Goal: Information Seeking & Learning: Learn about a topic

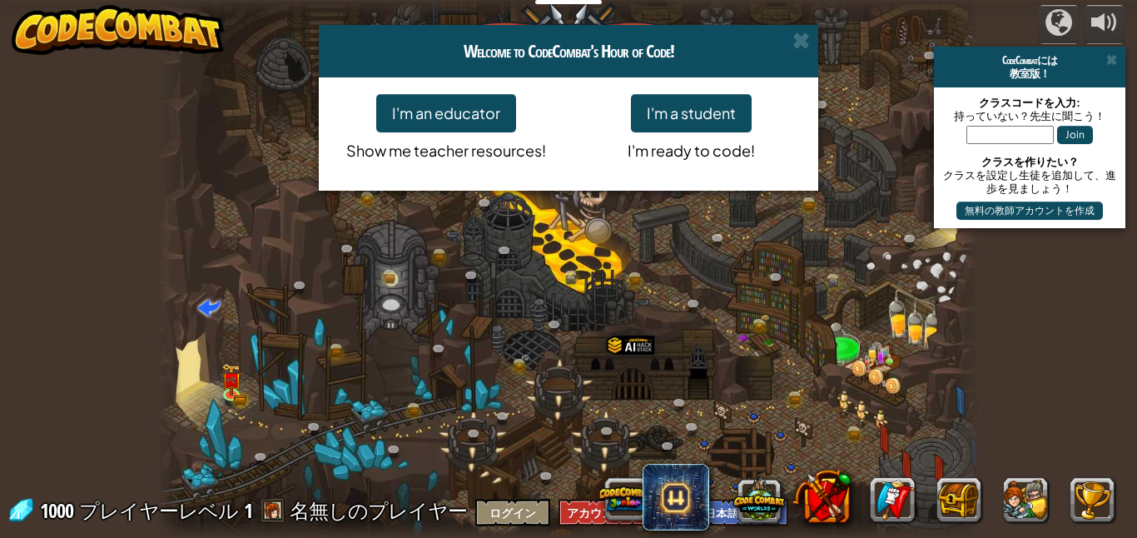
select select "ja"
click at [803, 37] on span at bounding box center [800, 40] width 17 height 17
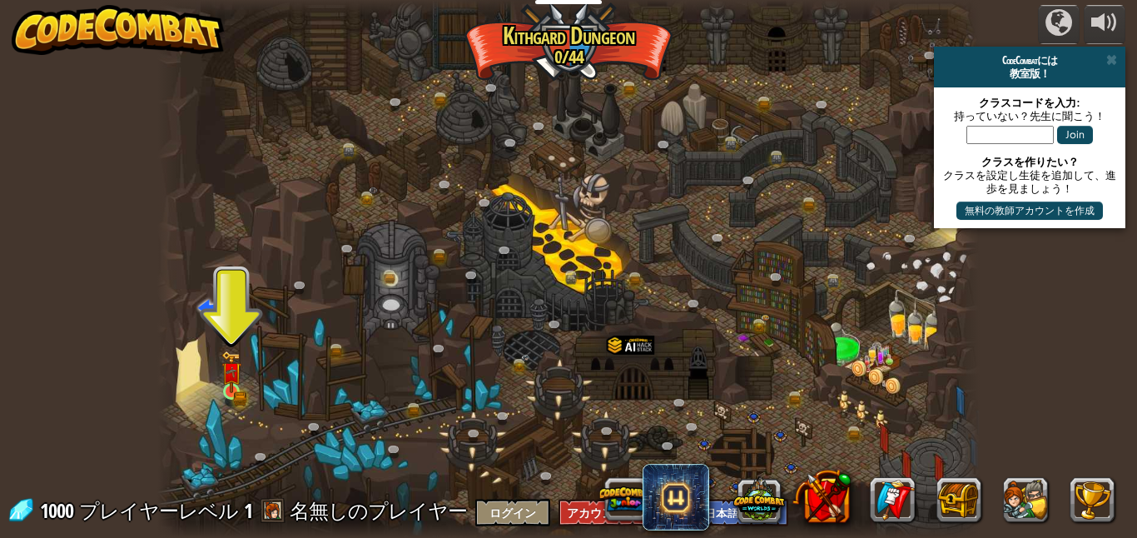
click at [239, 387] on img at bounding box center [230, 371] width 19 height 42
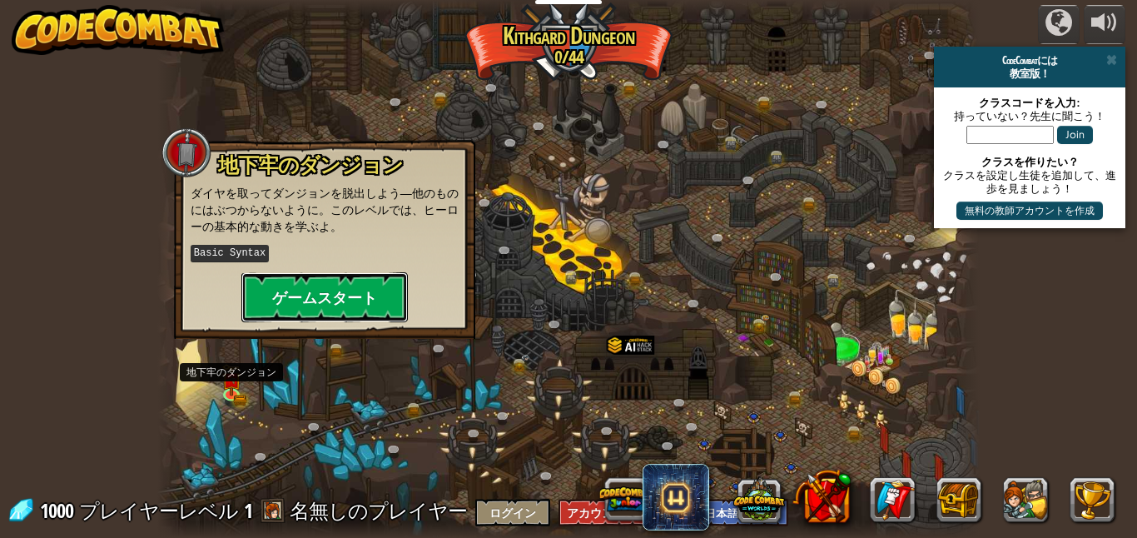
click at [320, 291] on button "ゲームスタート" at bounding box center [324, 297] width 166 height 50
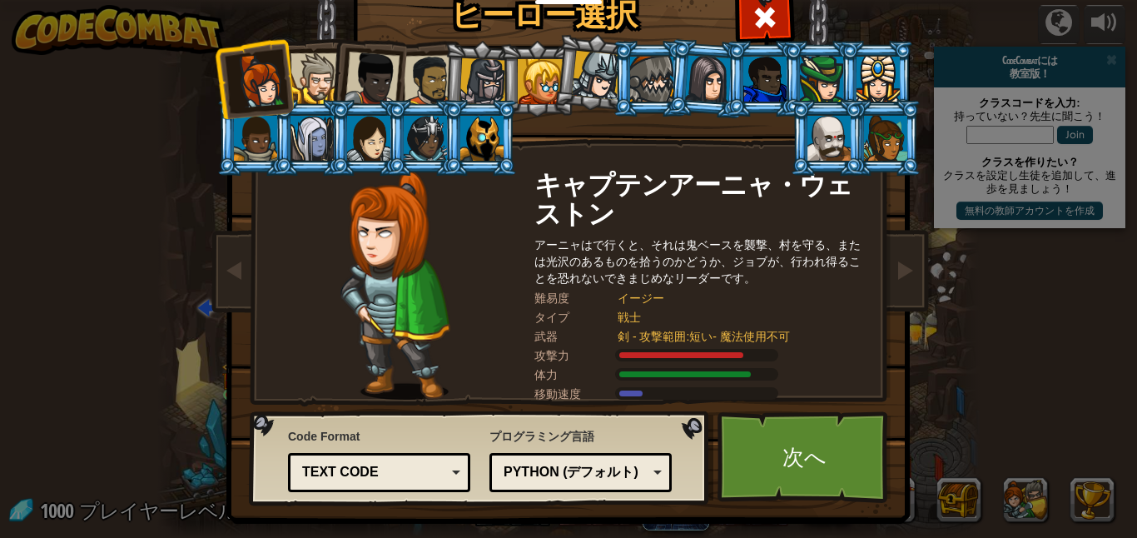
click at [313, 72] on div at bounding box center [315, 78] width 51 height 51
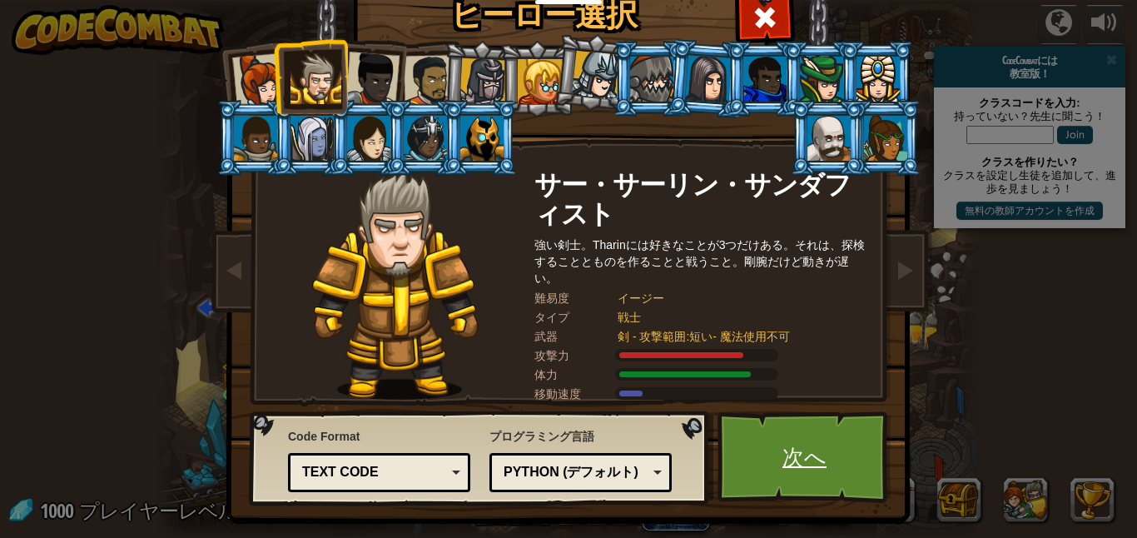
click at [812, 448] on link "次へ" at bounding box center [804, 457] width 174 height 92
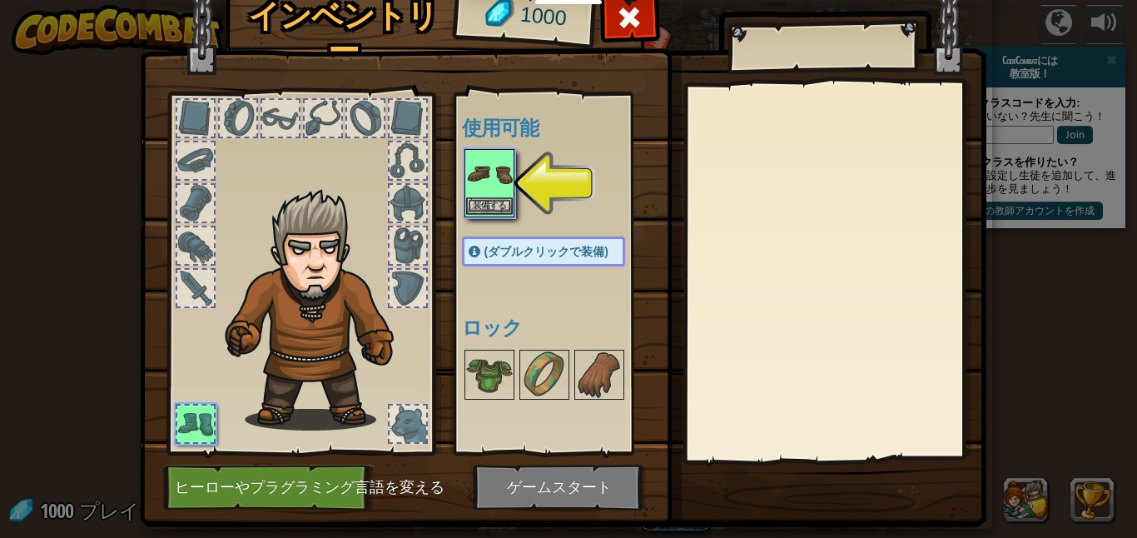
click at [488, 176] on img at bounding box center [489, 174] width 47 height 47
click at [496, 189] on img at bounding box center [489, 174] width 47 height 47
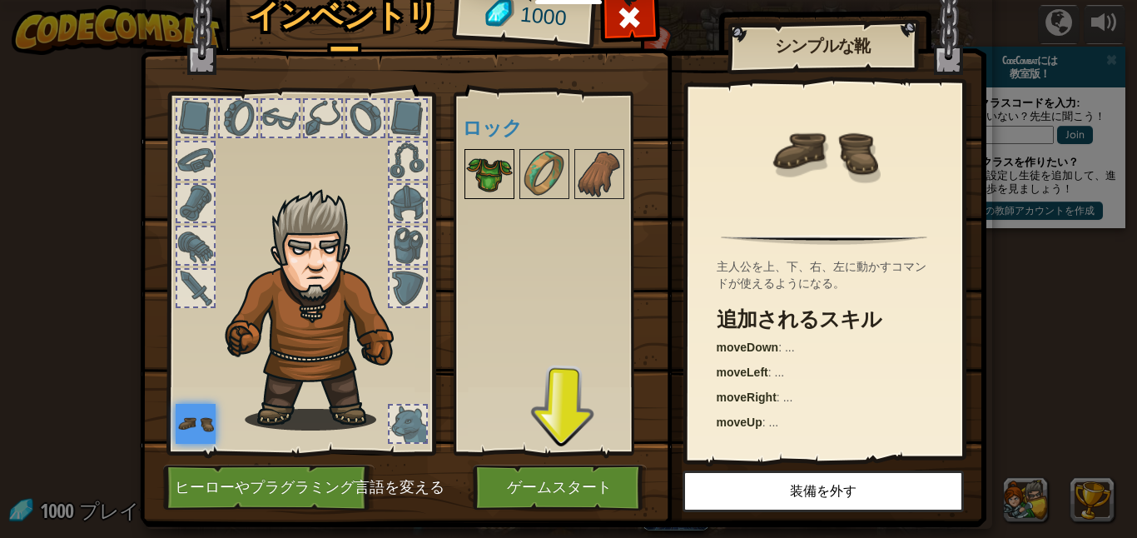
click at [492, 162] on img at bounding box center [489, 174] width 47 height 47
click at [484, 171] on img at bounding box center [489, 174] width 47 height 47
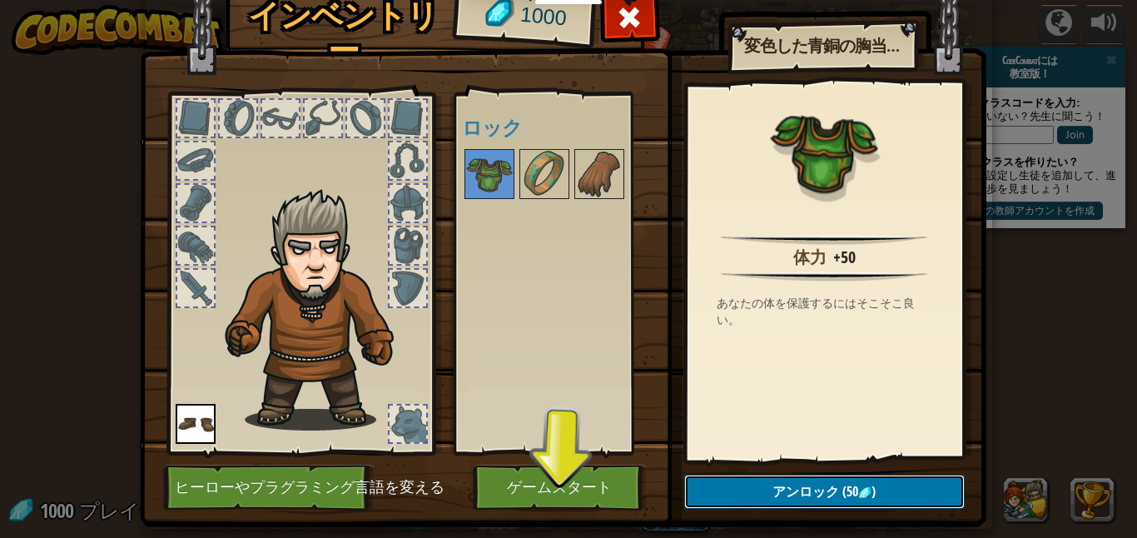
click at [833, 484] on span "アンロック" at bounding box center [805, 491] width 67 height 18
click at [838, 487] on button "ロックを解除？" at bounding box center [824, 491] width 280 height 34
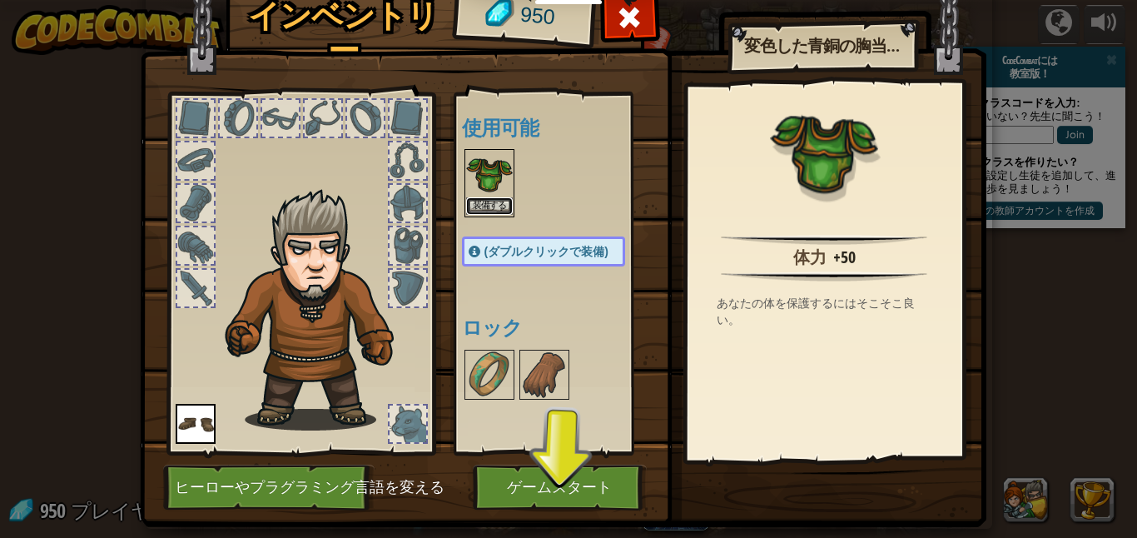
click at [492, 201] on button "装備する" at bounding box center [489, 205] width 47 height 17
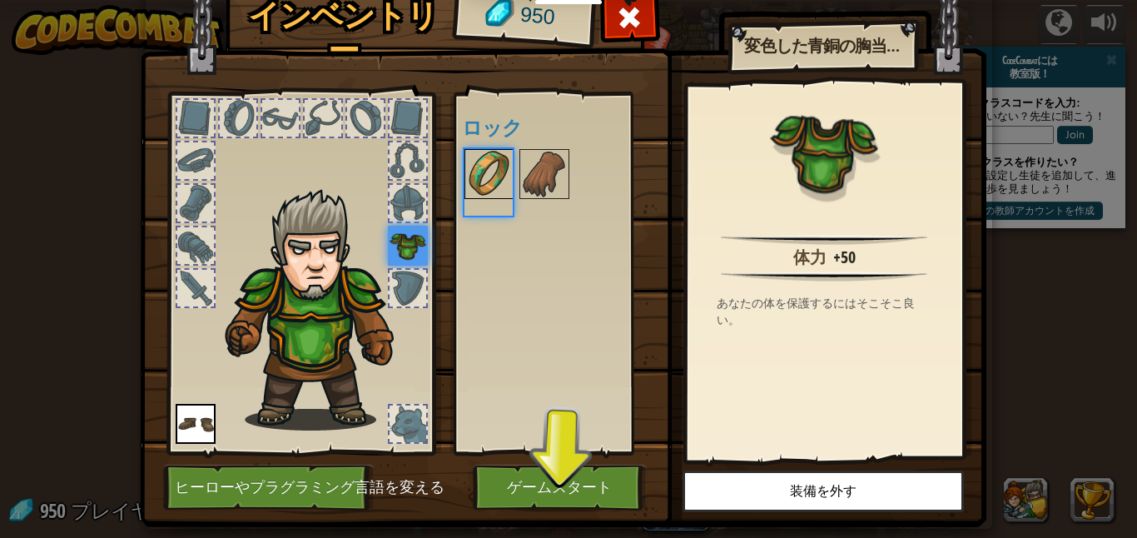
click at [487, 196] on img at bounding box center [489, 174] width 47 height 47
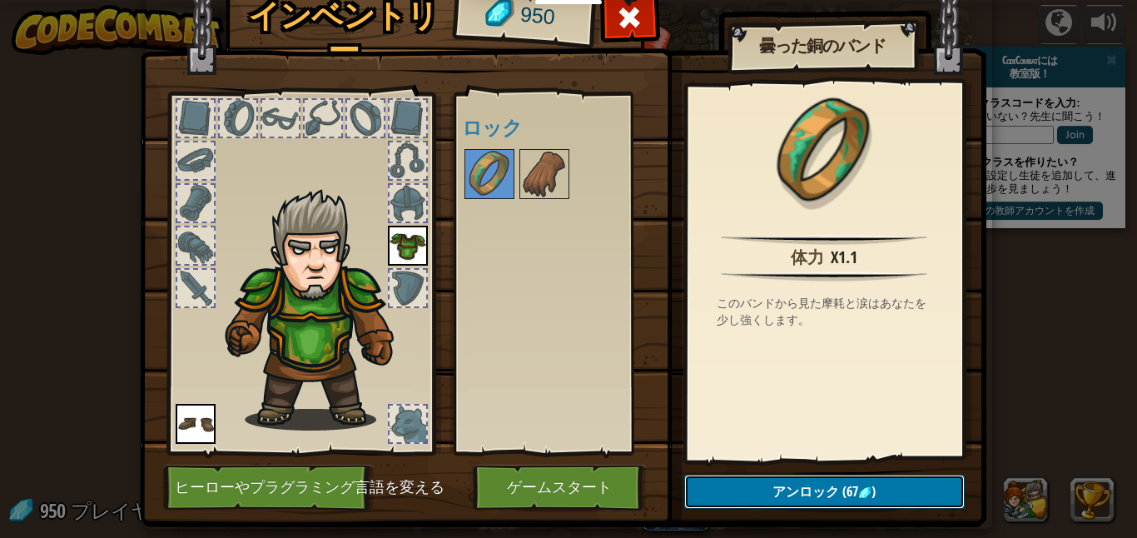
click at [840, 500] on span "(67" at bounding box center [848, 491] width 19 height 18
click at [786, 454] on div "体力 x1.1 このバンドから見た摩耗と涙はあなたを少し強くします。" at bounding box center [824, 272] width 274 height 374
click at [784, 488] on button "アンロック" at bounding box center [824, 491] width 280 height 34
click at [756, 503] on button "ロックを解除？" at bounding box center [824, 491] width 280 height 34
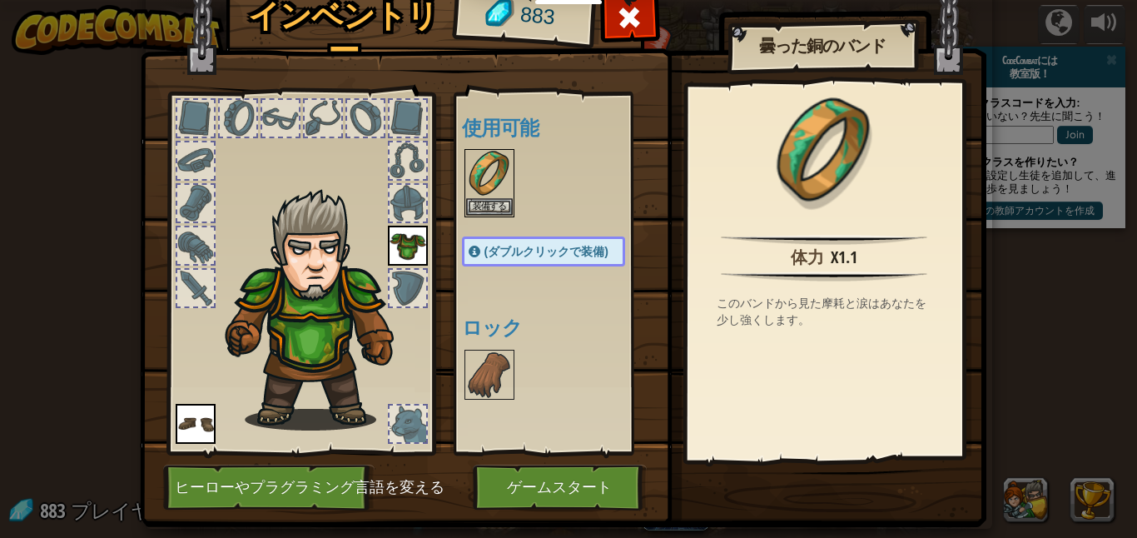
click at [755, 500] on img at bounding box center [563, 225] width 846 height 604
click at [503, 186] on img at bounding box center [489, 174] width 47 height 47
click at [492, 200] on button "装備する" at bounding box center [489, 205] width 47 height 17
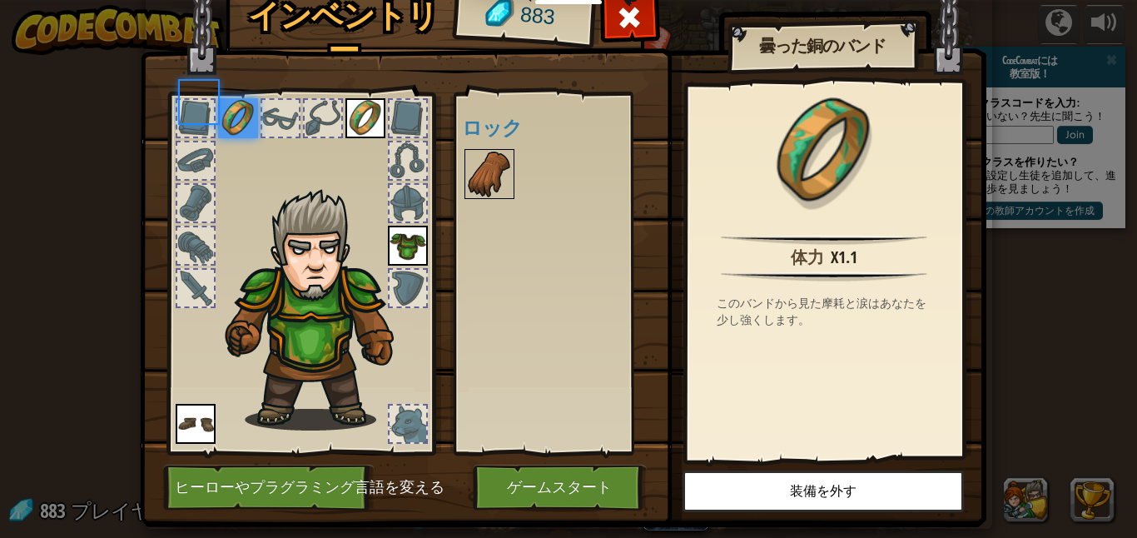
click at [480, 192] on img at bounding box center [489, 174] width 47 height 47
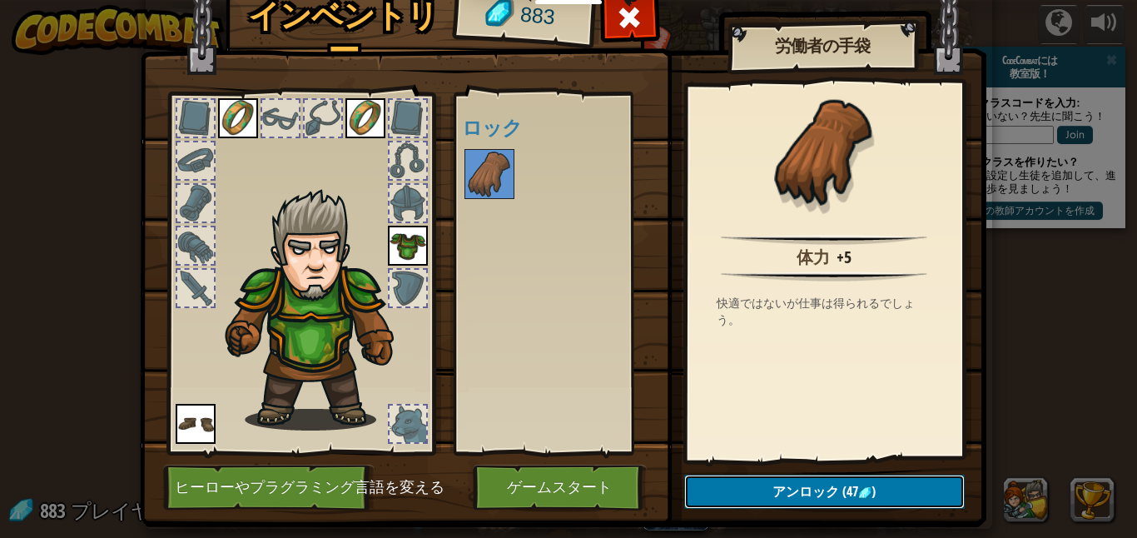
click at [821, 504] on button "アンロック (47 )" at bounding box center [824, 491] width 280 height 34
click at [837, 497] on button "アンロック (47 )" at bounding box center [824, 491] width 280 height 34
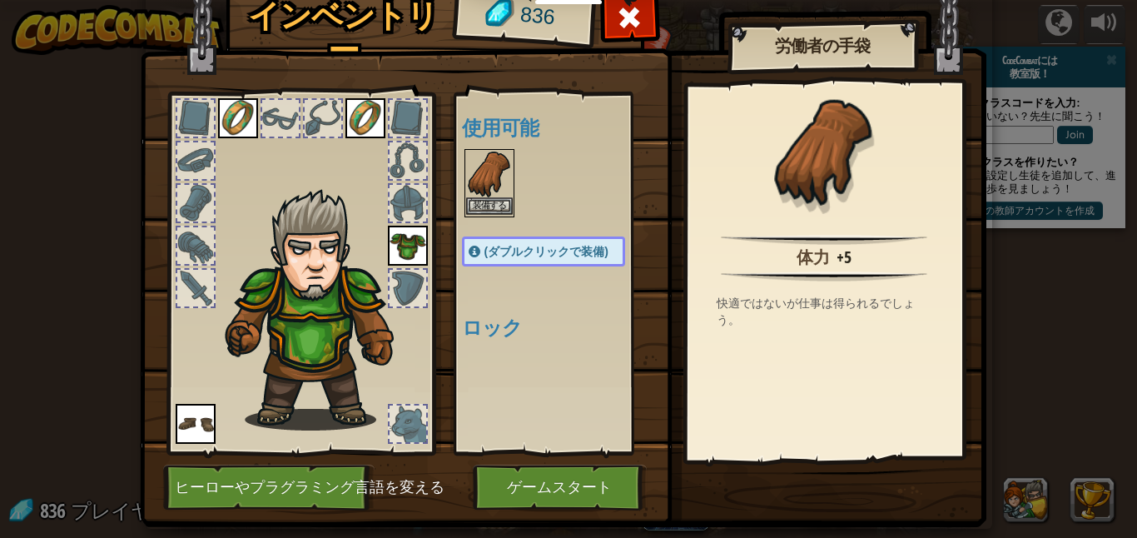
click at [474, 171] on img at bounding box center [489, 174] width 47 height 47
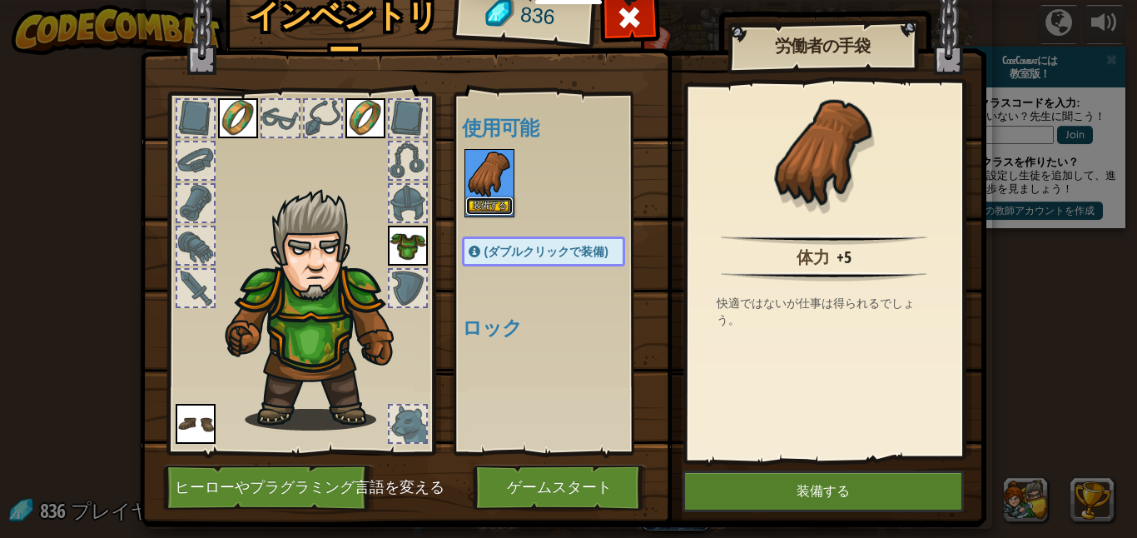
click at [494, 201] on button "装備する" at bounding box center [489, 205] width 47 height 17
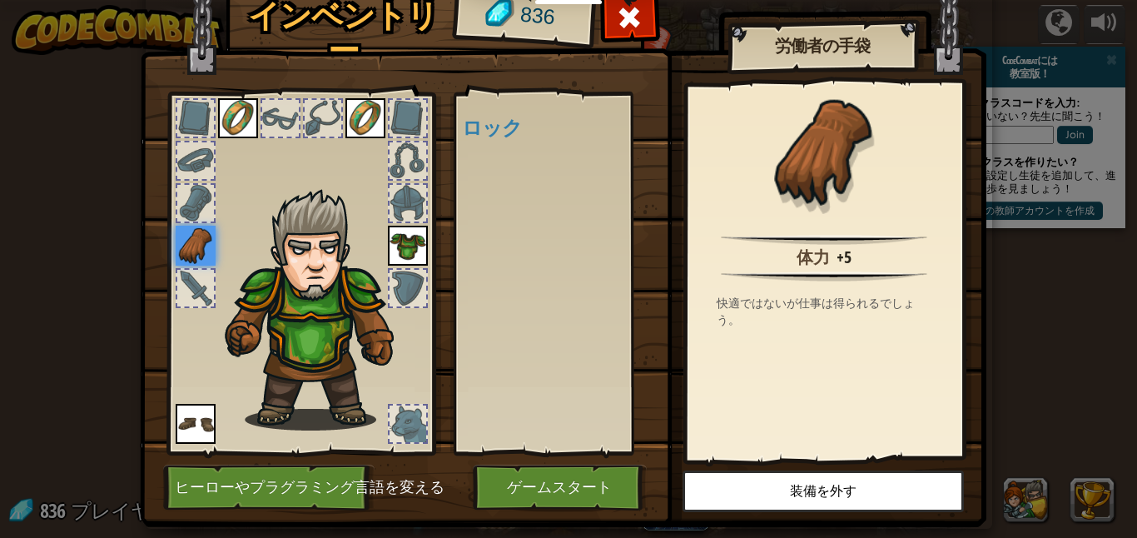
click at [191, 434] on img at bounding box center [196, 424] width 40 height 40
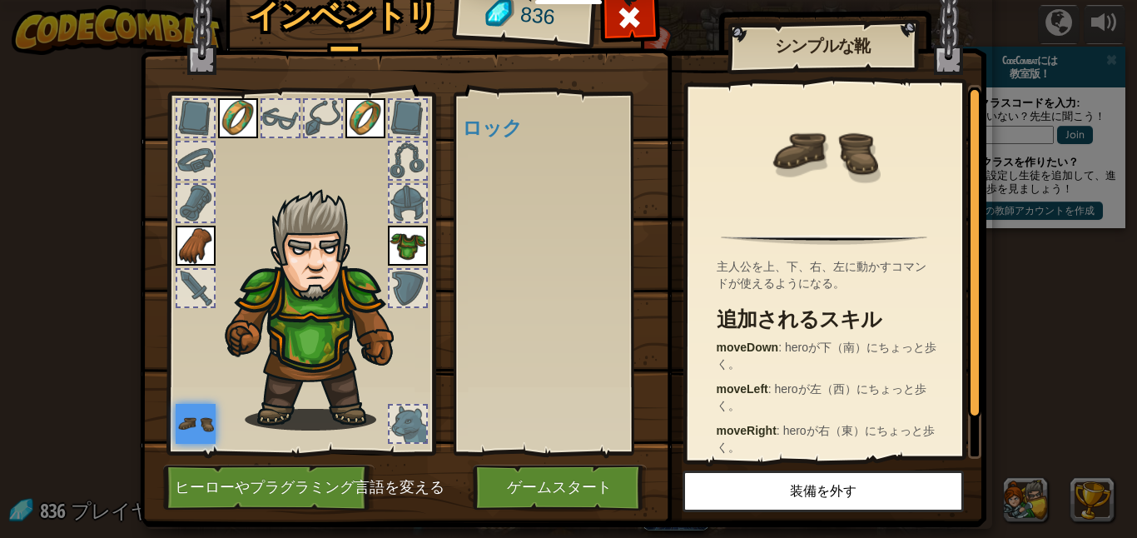
click at [490, 124] on h4 "ロック" at bounding box center [560, 128] width 196 height 22
click at [561, 362] on div "使用可能 装備する 装備する 装備する 装備する (ダブルクリックで装備) ロック" at bounding box center [560, 273] width 196 height 347
click at [296, 122] on div at bounding box center [280, 118] width 37 height 37
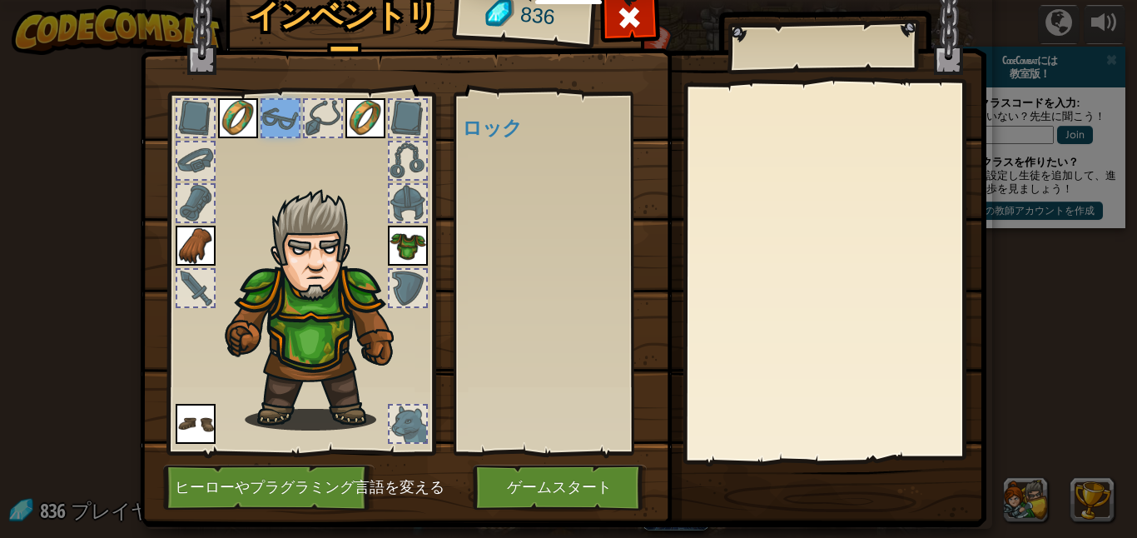
click at [209, 289] on div at bounding box center [195, 288] width 37 height 37
click at [395, 258] on img at bounding box center [408, 246] width 40 height 40
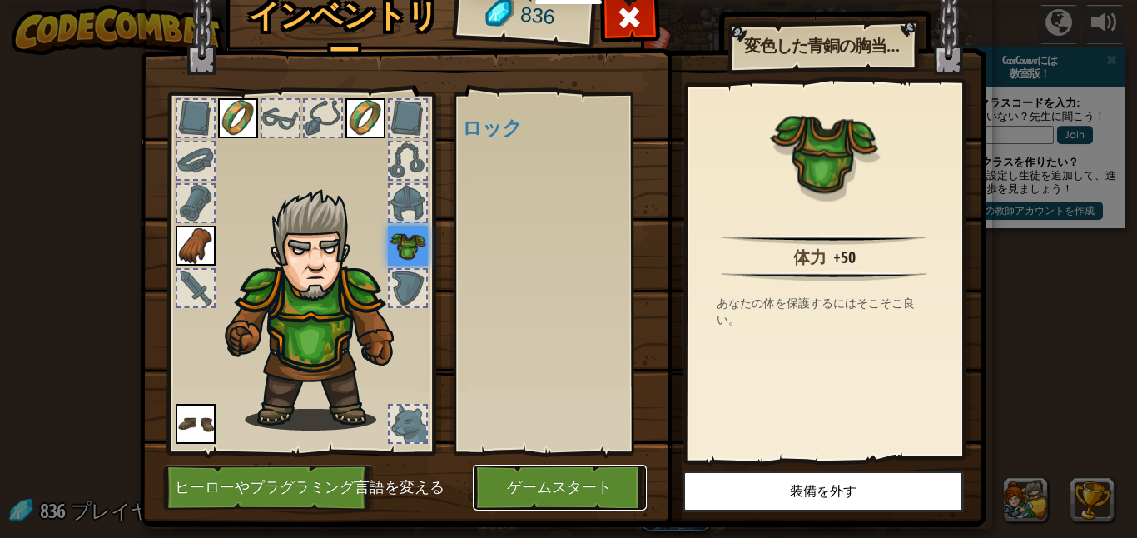
click at [553, 481] on button "ゲームスタート" at bounding box center [560, 487] width 174 height 46
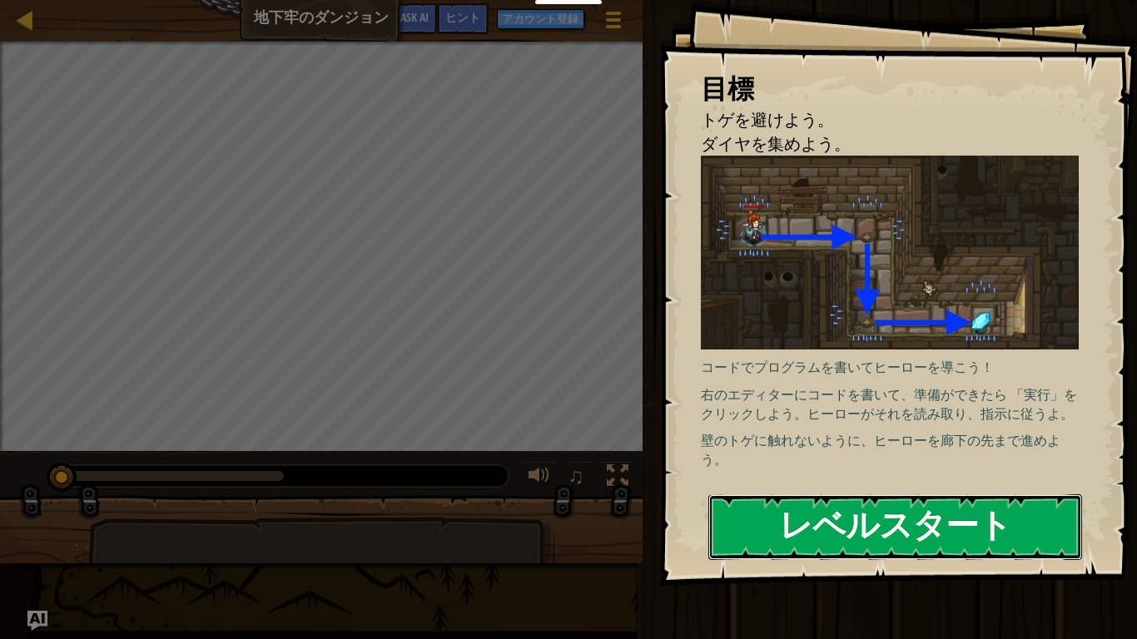
click at [1033, 526] on button "レベルスタート" at bounding box center [895, 527] width 374 height 66
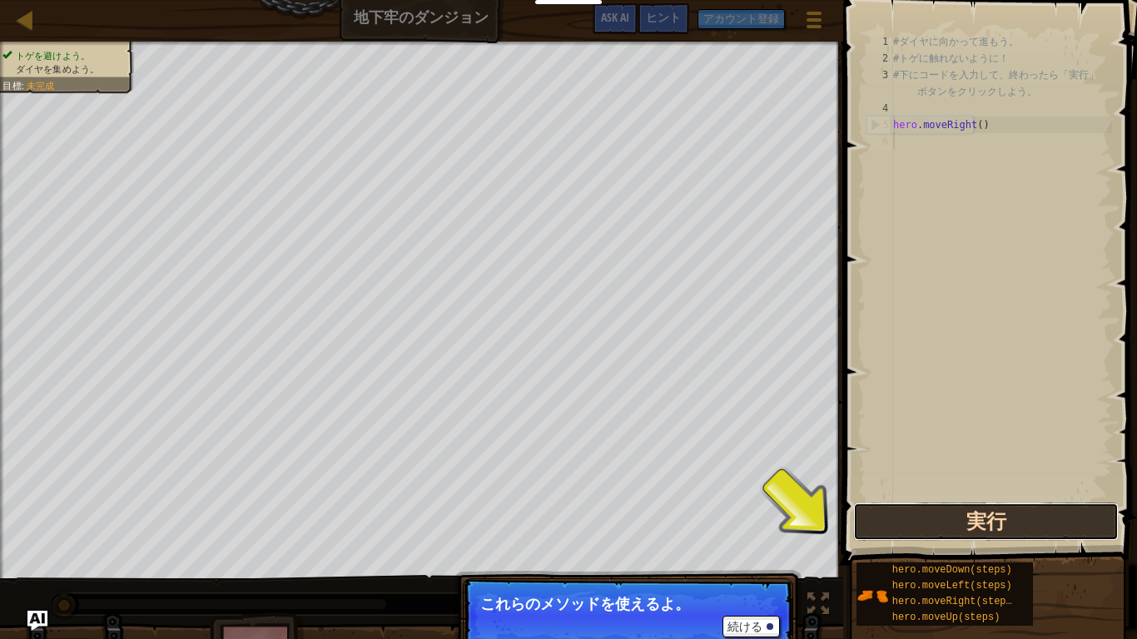
click at [1068, 513] on button "実行" at bounding box center [985, 522] width 265 height 38
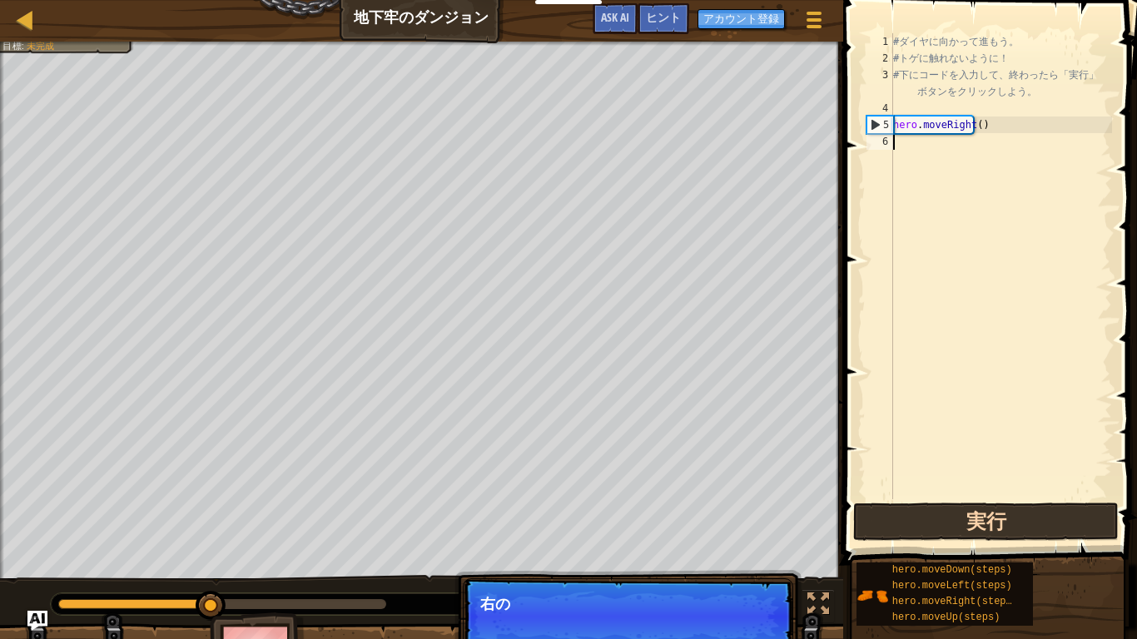
scroll to position [7, 0]
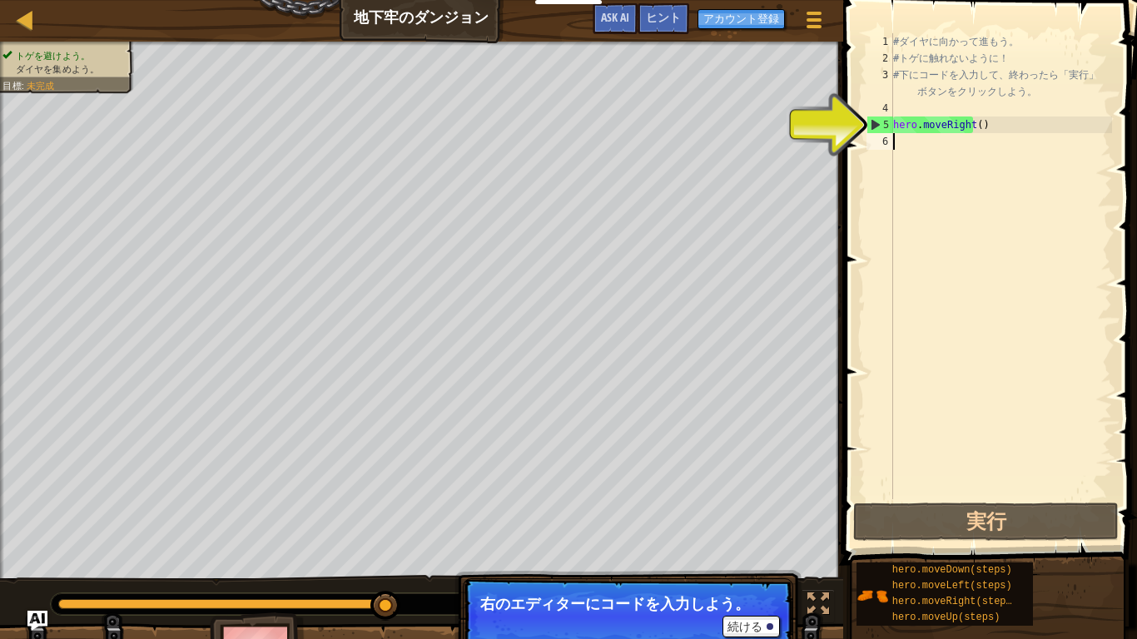
click at [926, 151] on div "# ダ イ ヤ に 向 か っ て 進 も う 。 # ト ゲ に 触 れ な い よ う に ！ # 下 に コ ー ド を 入 力 し て 、 終 わ っ…" at bounding box center [1001, 282] width 222 height 499
click at [756, 537] on button "続ける" at bounding box center [750, 627] width 57 height 22
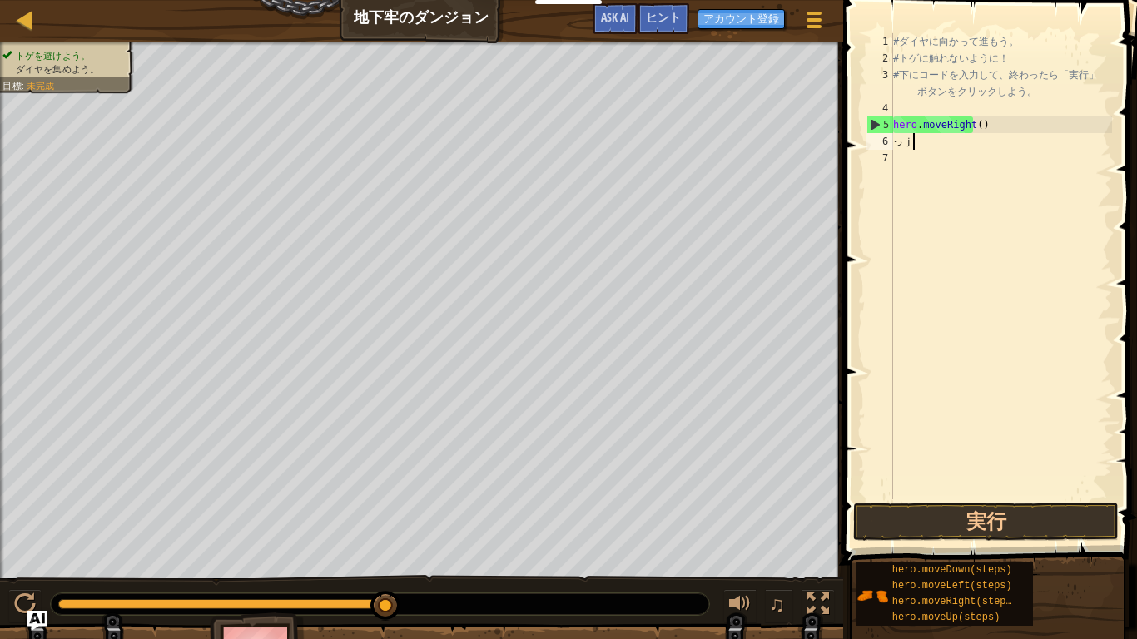
type textarea "っｊ"
click at [1043, 537] on div "hero.moveDown(steps) hero.moveLeft(steps) hero.moveRight(steps) hero.moveUp(ste…" at bounding box center [990, 594] width 270 height 65
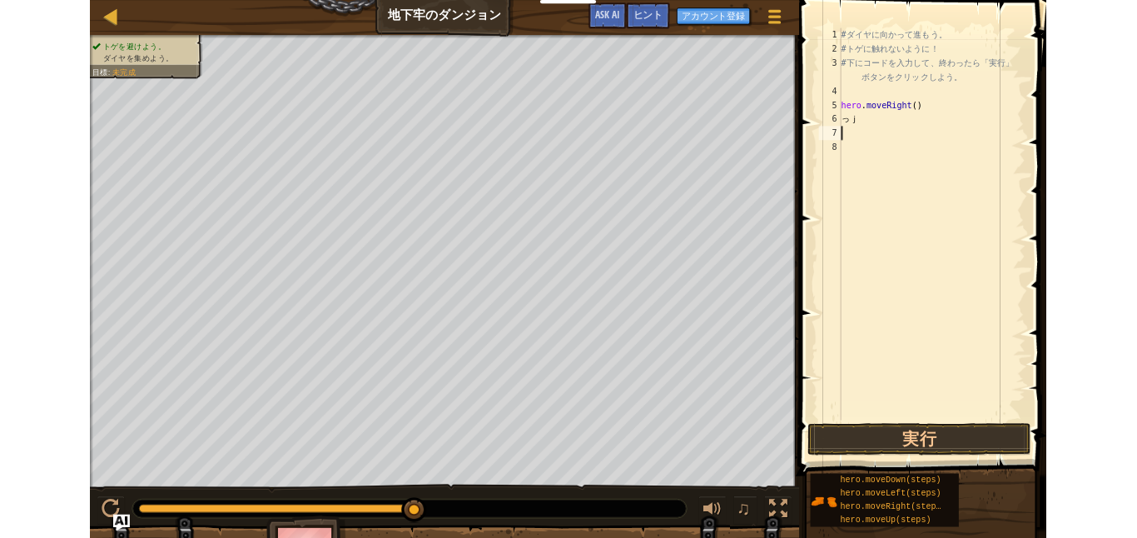
scroll to position [7, 0]
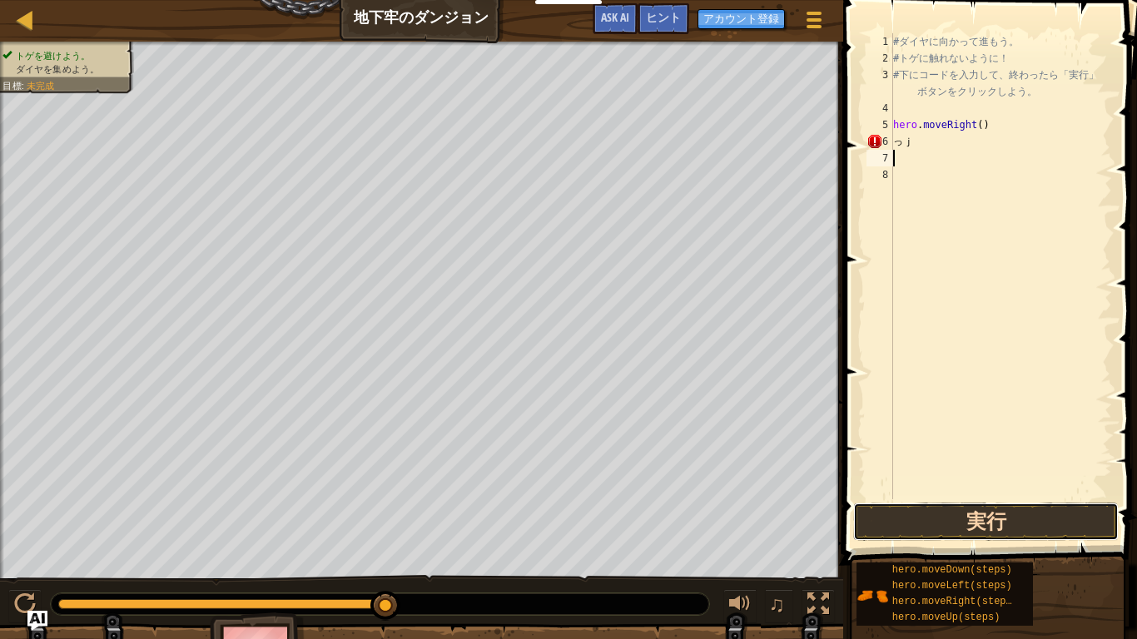
click at [1060, 514] on button "実行" at bounding box center [985, 522] width 265 height 38
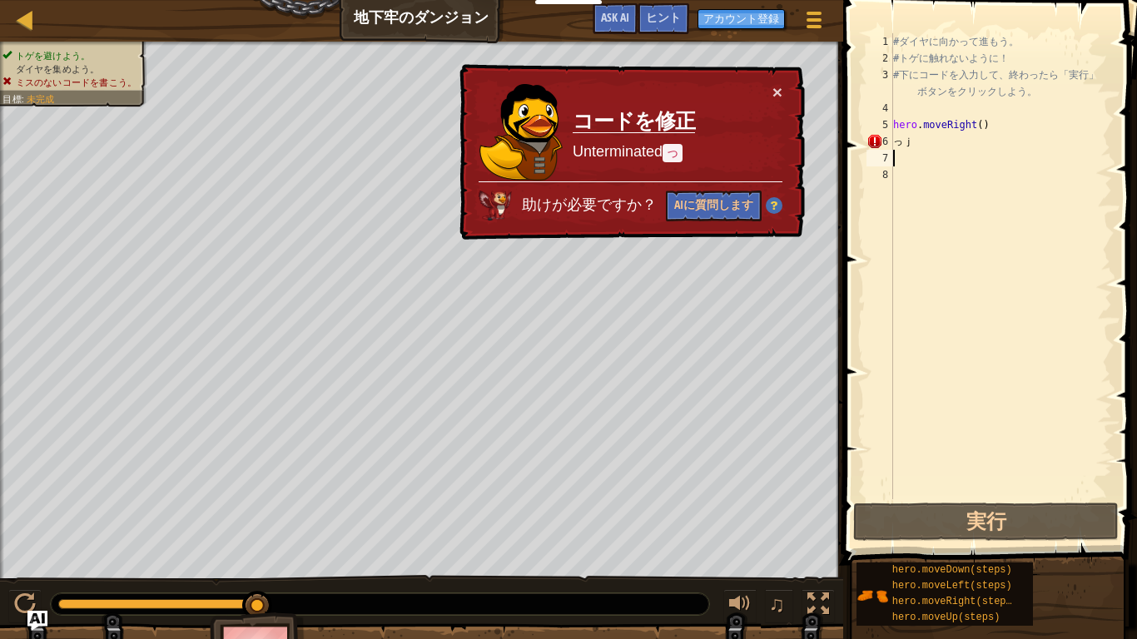
click at [588, 196] on span "助けが必要ですか？" at bounding box center [591, 204] width 139 height 17
click at [717, 202] on button "AIに質問します" at bounding box center [714, 206] width 96 height 31
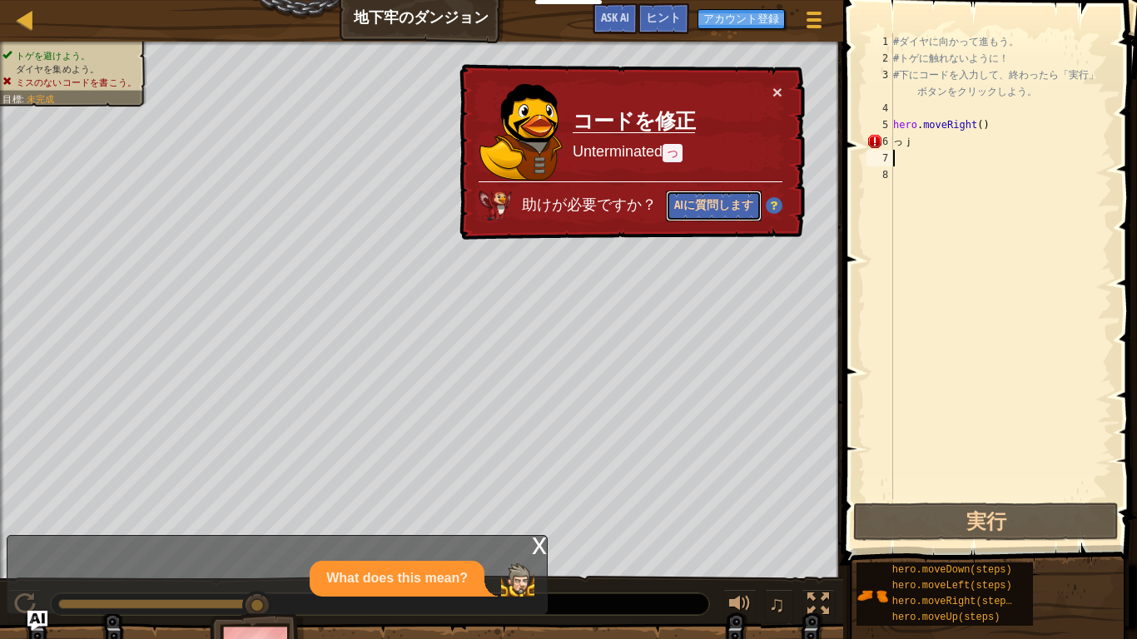
click at [710, 199] on button "AIに質問します" at bounding box center [714, 206] width 96 height 31
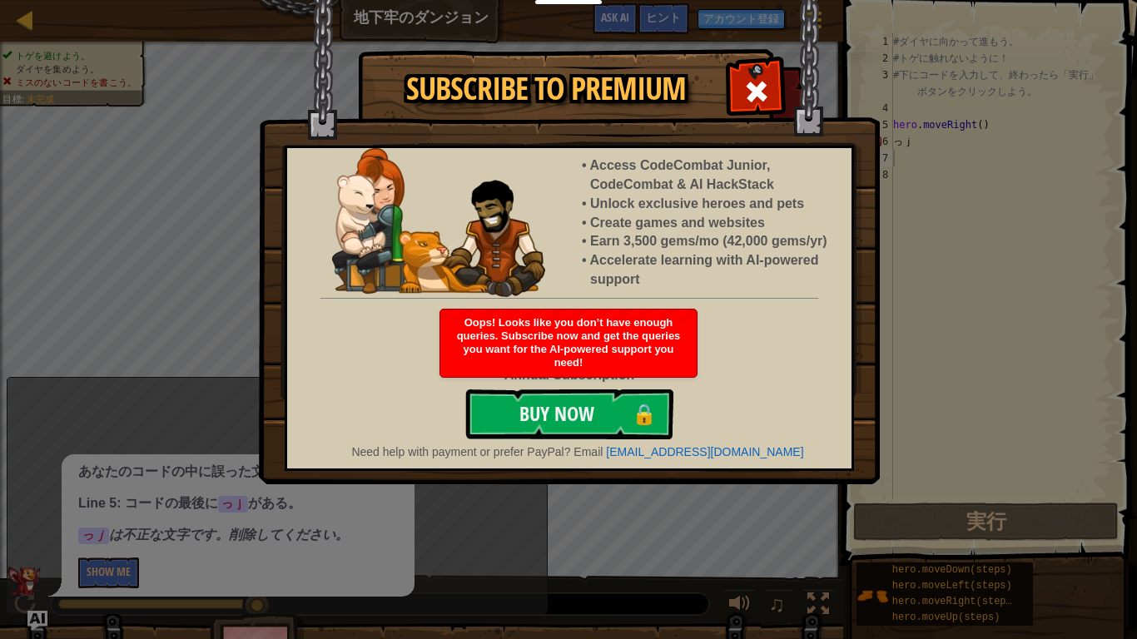
click at [599, 449] on span "Need help with payment or prefer PayPal? Email" at bounding box center [476, 451] width 251 height 13
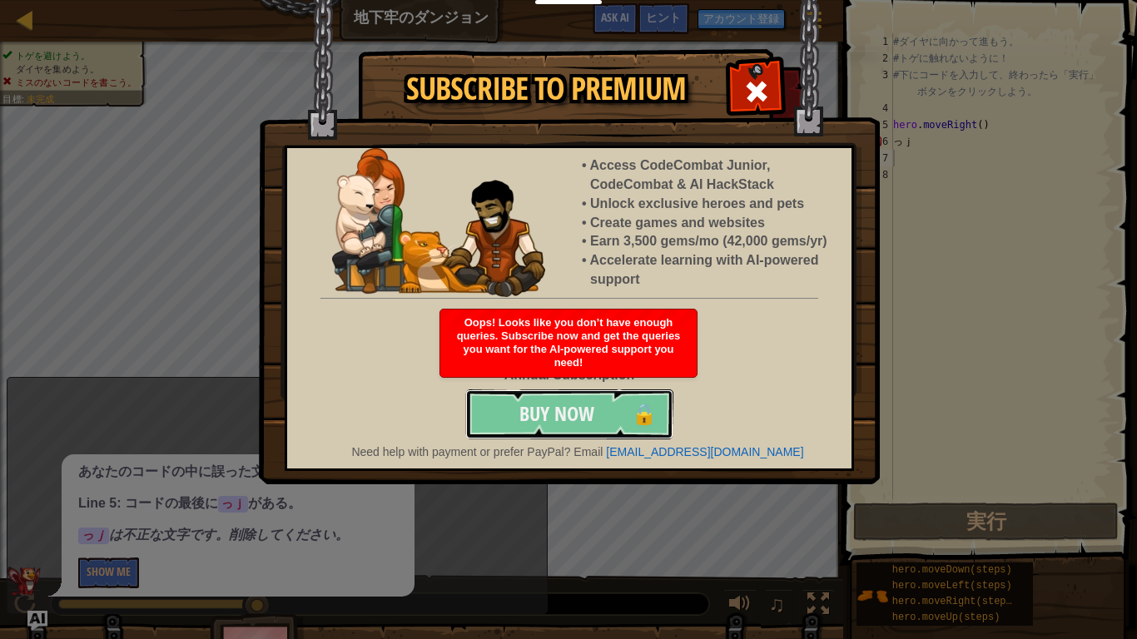
click at [632, 414] on button "Buy Now 🔒" at bounding box center [569, 414] width 208 height 50
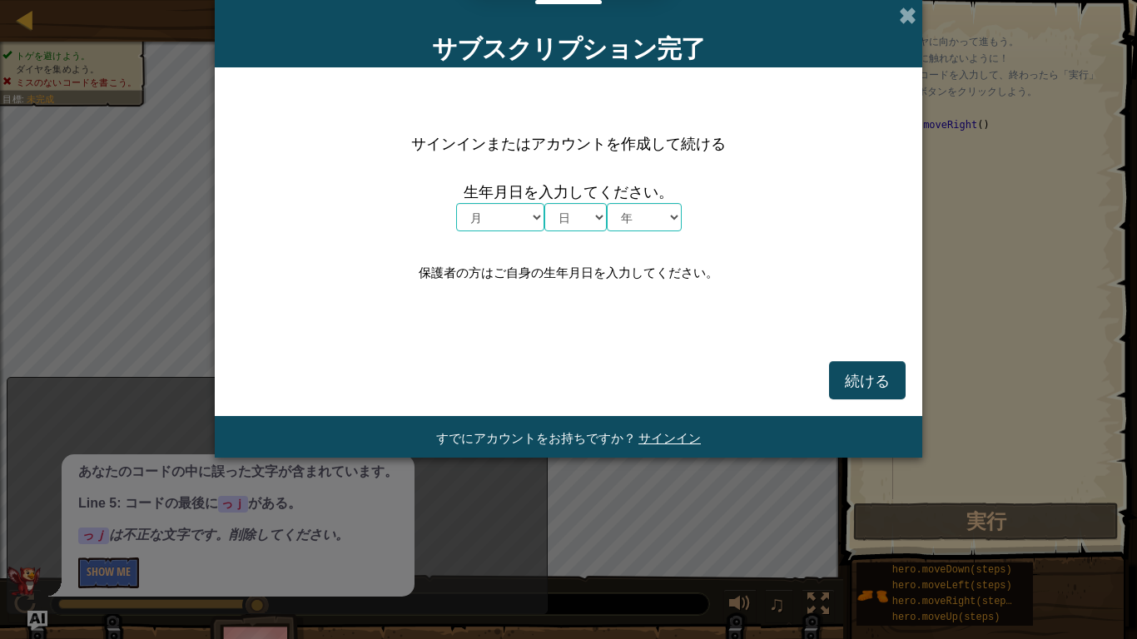
click at [508, 221] on select "月 １月 ２月 ３月 ４月 ５月 ６月 ７月 ８月 ９月 １０月 １１月 １２月" at bounding box center [500, 217] width 88 height 28
select select "3"
click at [456, 203] on select "月 １月 ２月 ３月 ４月 ５月 ６月 ７月 ８月 ９月 １０月 １１月 １２月" at bounding box center [500, 217] width 88 height 28
click at [597, 208] on select "日 1 2 3 4 5 6 7 8 9 10 11 12 13 14 15 16 17 18 19 20 21 22 23 24 25 26 27 28 29…" at bounding box center [575, 217] width 62 height 28
select select "28"
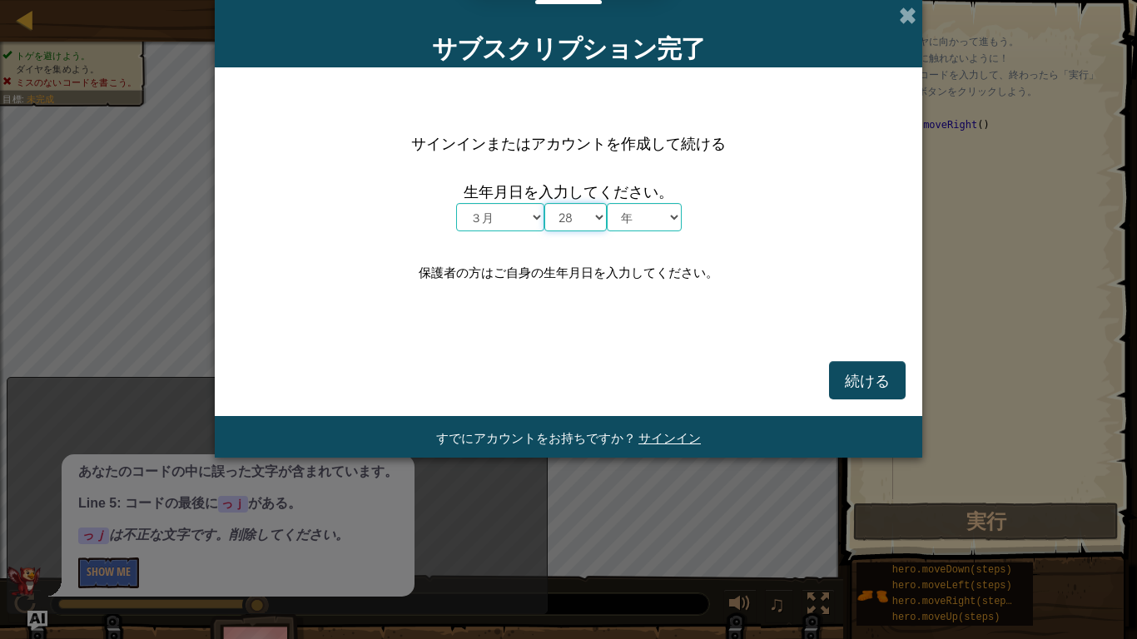
click at [544, 203] on select "日 1 2 3 4 5 6 7 8 9 10 11 12 13 14 15 16 17 18 19 20 21 22 23 24 25 26 27 28 29…" at bounding box center [575, 217] width 62 height 28
click at [494, 206] on select "月 １月 ２月 ３月 ４月 ５月 ６月 ７月 ８月 ９月 １０月 １１月 １２月" at bounding box center [500, 217] width 88 height 28
select select "2"
click at [456, 203] on select "月 １月 ２月 ３月 ４月 ５月 ６月 ７月 ８月 ９月 １０月 １１月 １２月" at bounding box center [500, 217] width 88 height 28
click at [664, 216] on select "年 2025 2024 2023 2022 2021 2020 2019 2018 2017 2016 2015 2014 2013 2012 2011 20…" at bounding box center [644, 217] width 75 height 28
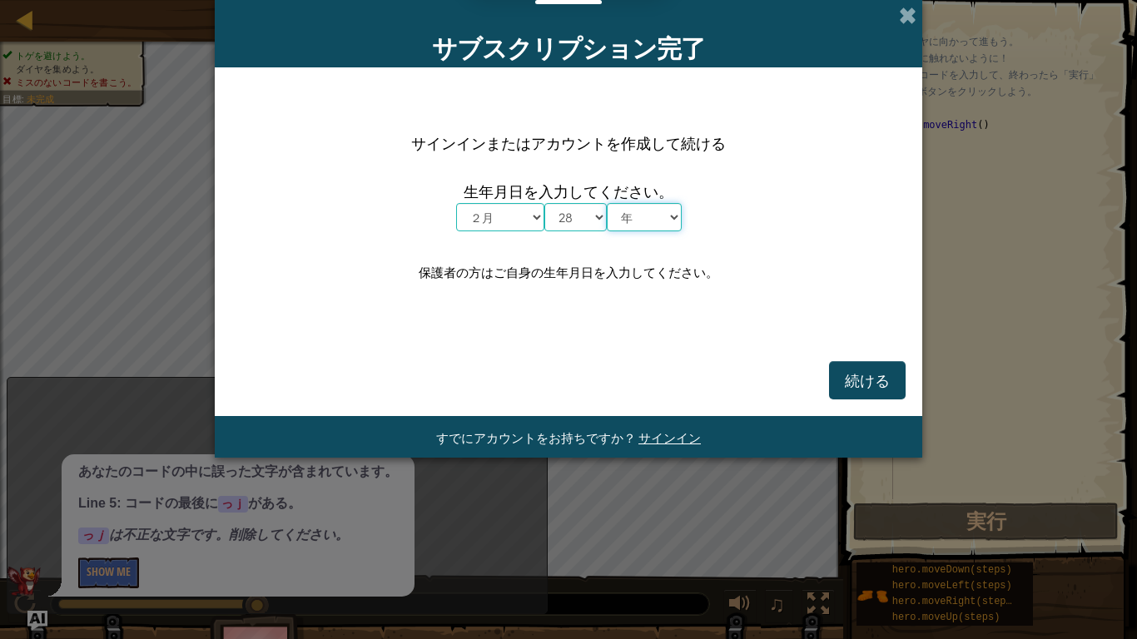
select select "2015"
click at [607, 203] on select "年 2025 2024 2023 2022 2021 2020 2019 2018 2017 2016 2015 2014 2013 2012 2011 20…" at bounding box center [644, 217] width 75 height 28
click at [887, 378] on span "続ける" at bounding box center [867, 379] width 45 height 19
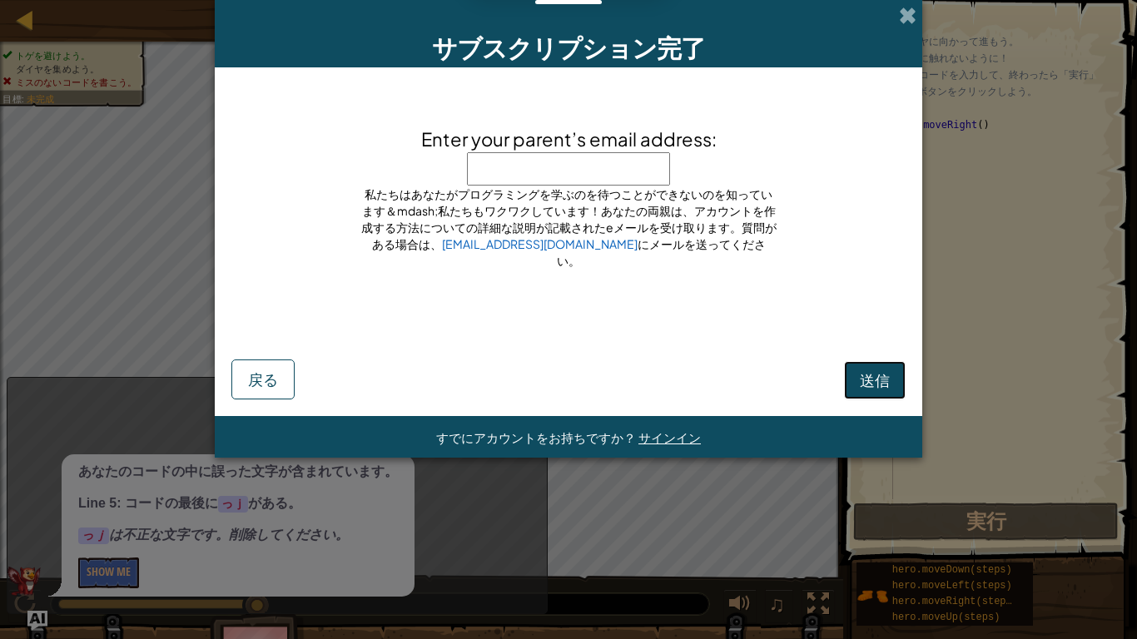
click at [886, 384] on span "送信" at bounding box center [875, 379] width 30 height 19
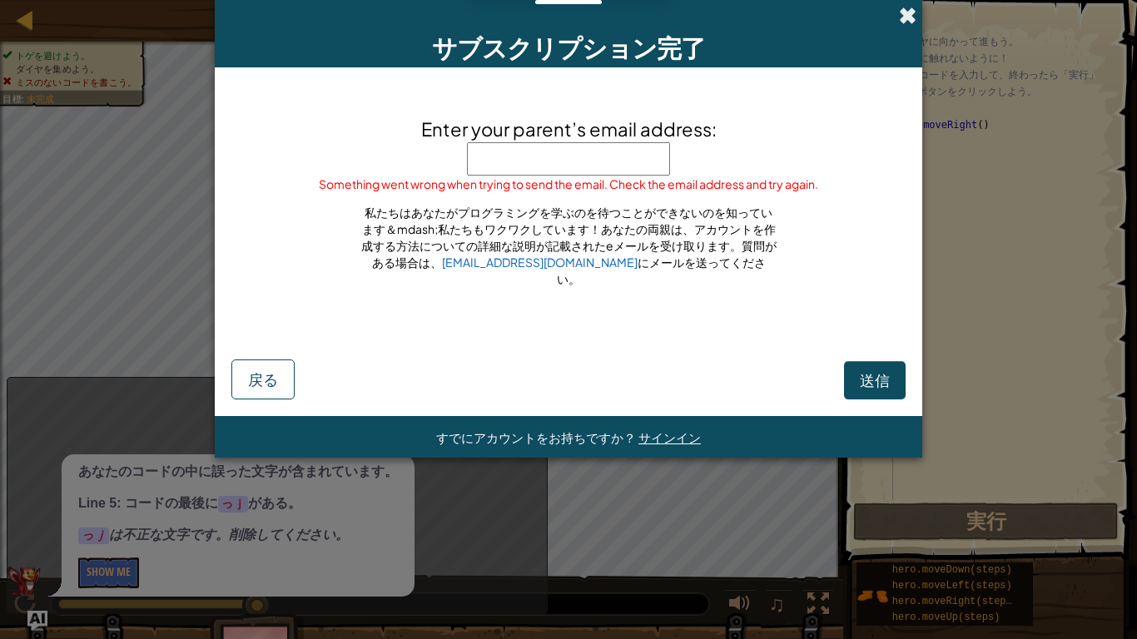
click at [905, 24] on span at bounding box center [907, 15] width 17 height 17
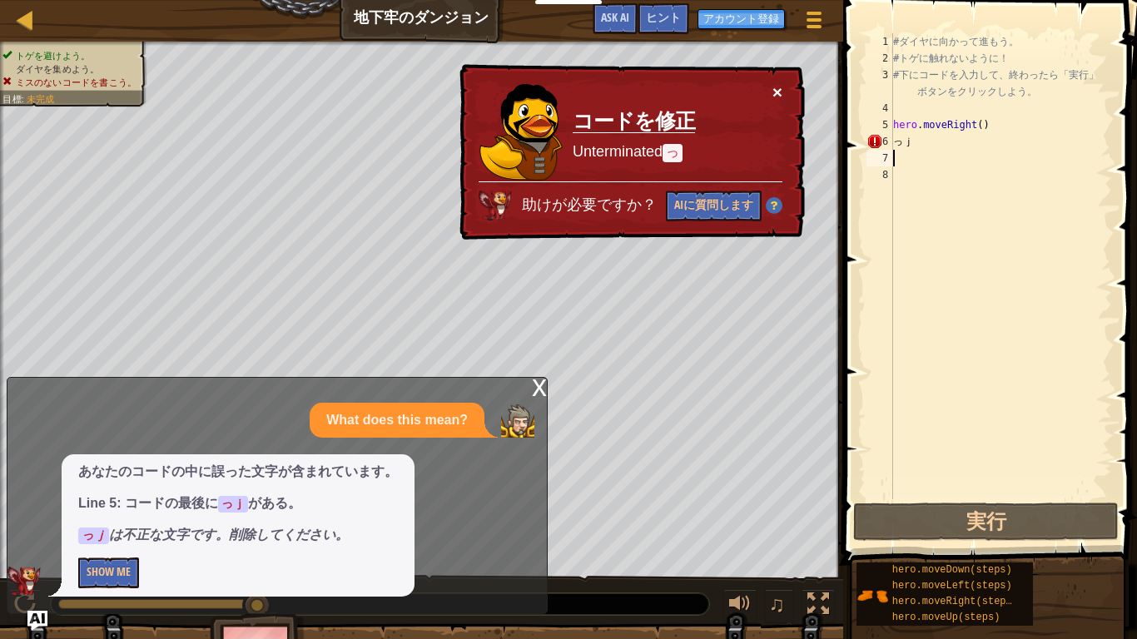
click at [781, 98] on button "×" at bounding box center [777, 91] width 10 height 17
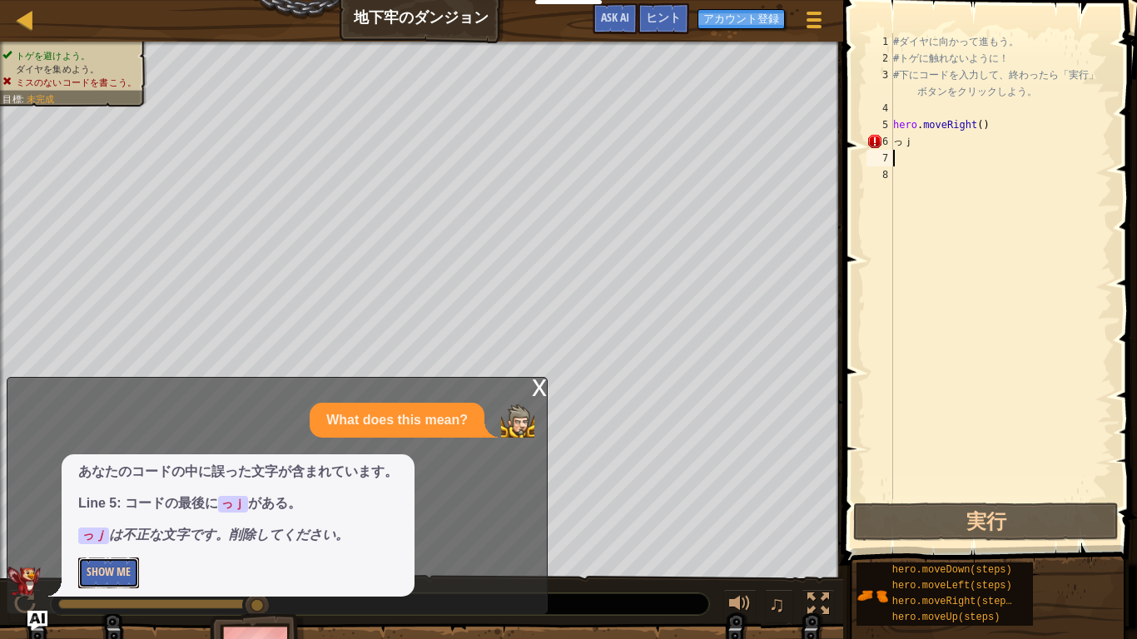
click at [92, 537] on button "Show Me" at bounding box center [108, 573] width 61 height 31
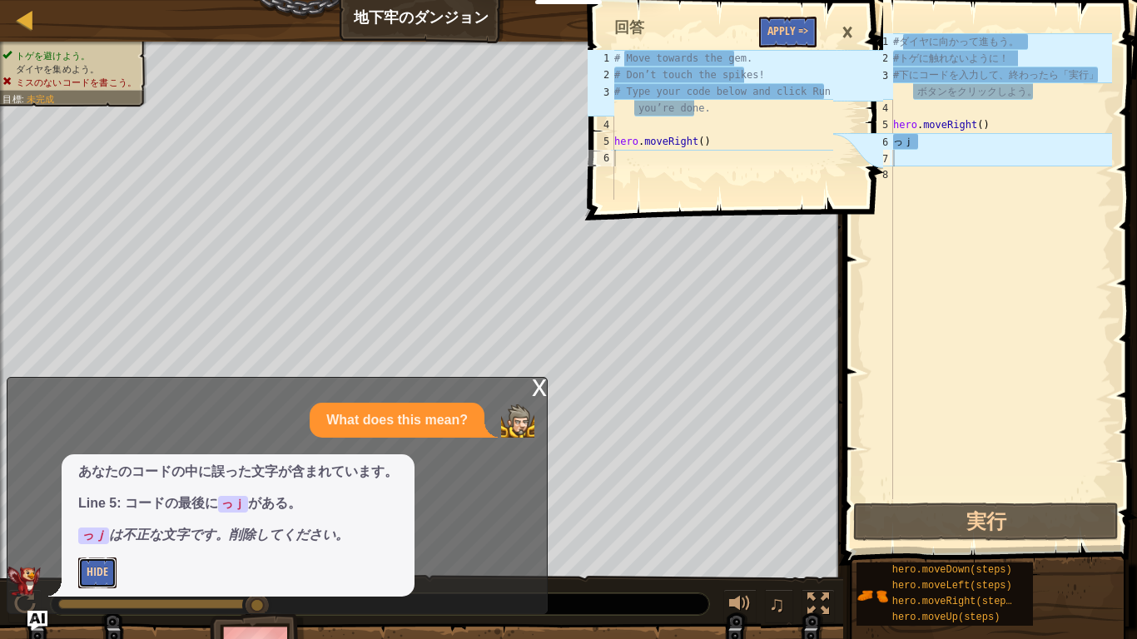
click at [97, 537] on button "Hide" at bounding box center [97, 573] width 38 height 31
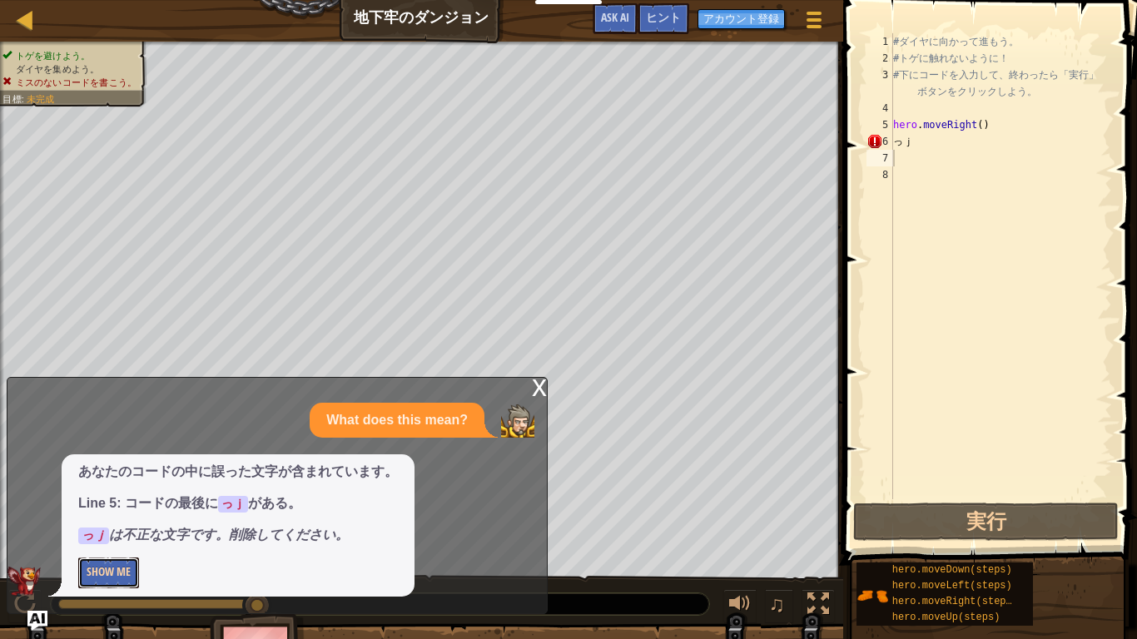
click at [97, 537] on button "Show Me" at bounding box center [108, 573] width 61 height 31
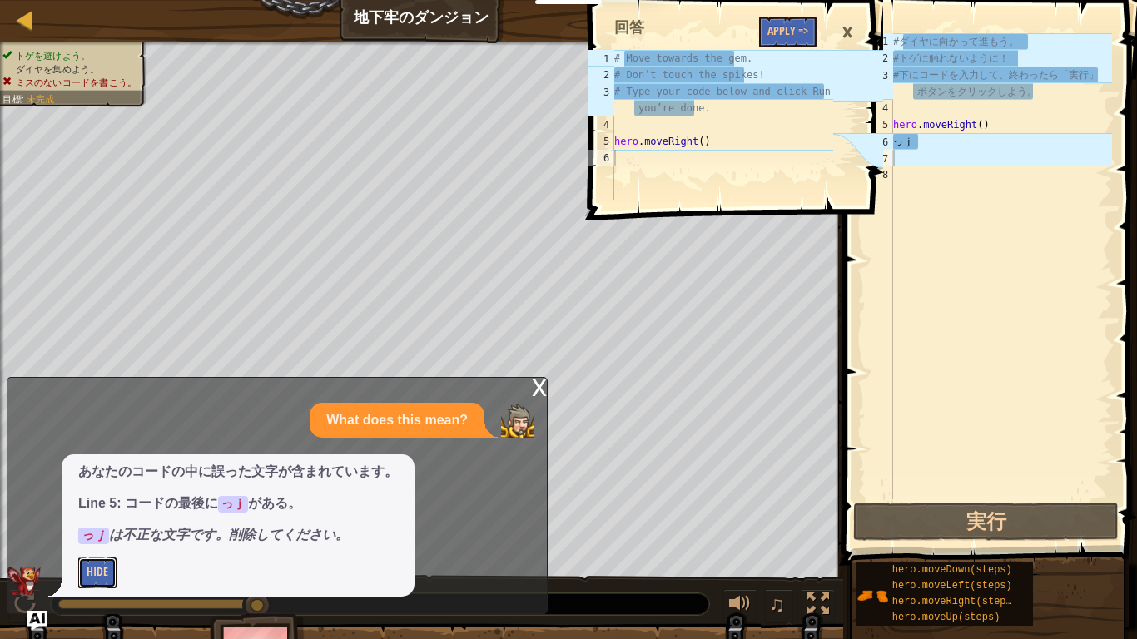
click at [97, 537] on button "Hide" at bounding box center [97, 573] width 38 height 31
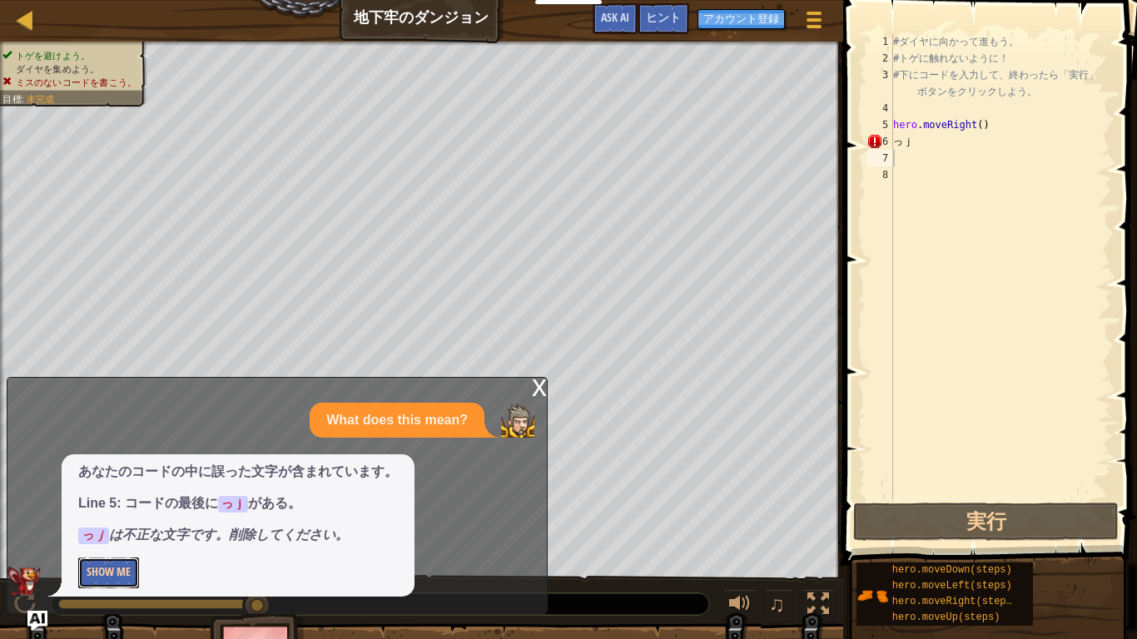
click at [116, 537] on button "Show Me" at bounding box center [108, 573] width 61 height 31
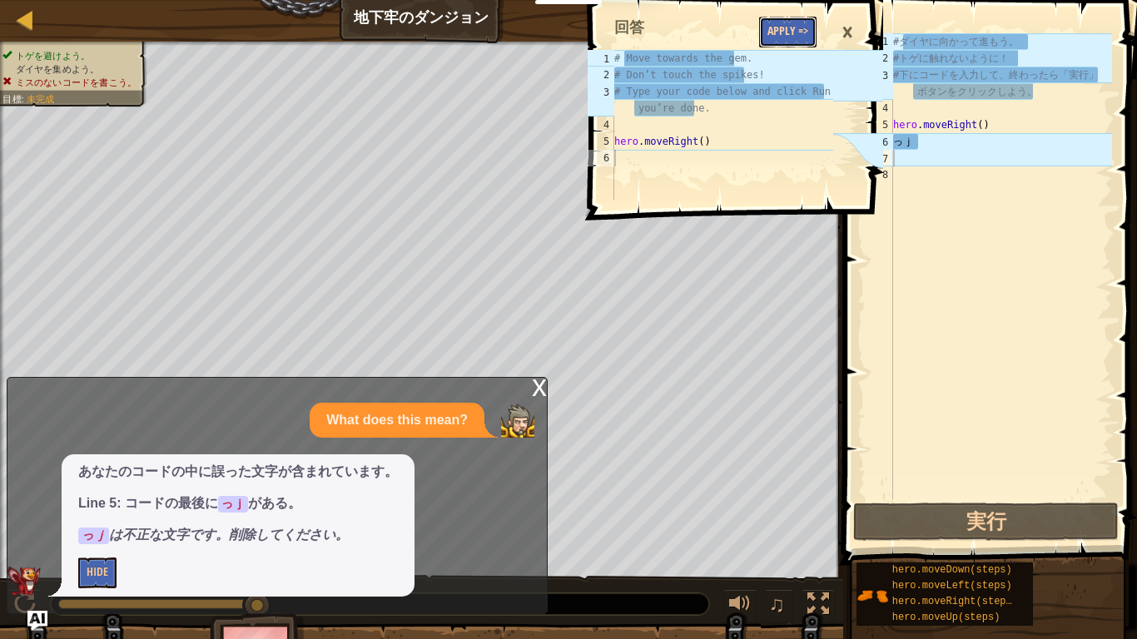
click at [780, 28] on button "Apply =>" at bounding box center [787, 32] width 57 height 31
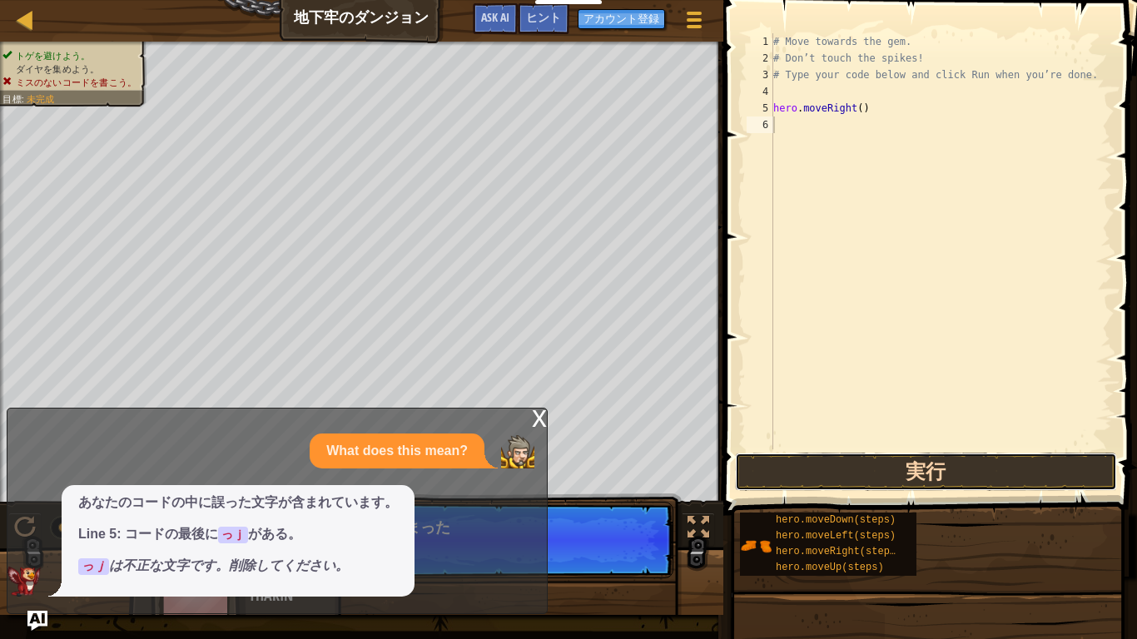
click at [900, 474] on button "実行" at bounding box center [926, 472] width 382 height 38
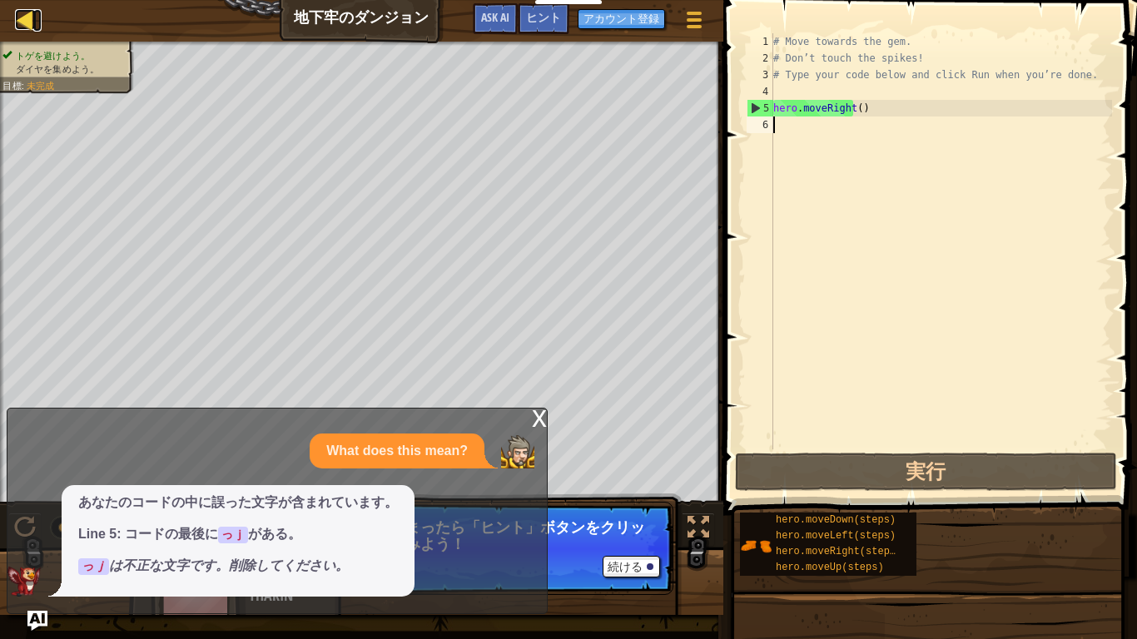
click at [40, 27] on link "マップ" at bounding box center [37, 20] width 8 height 22
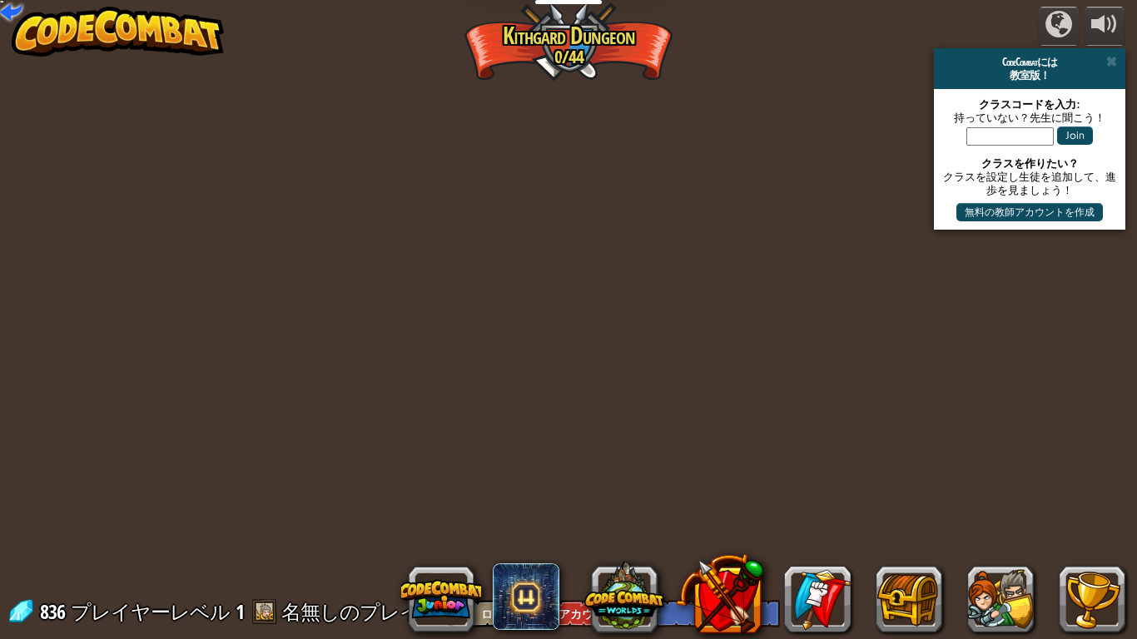
select select "ja"
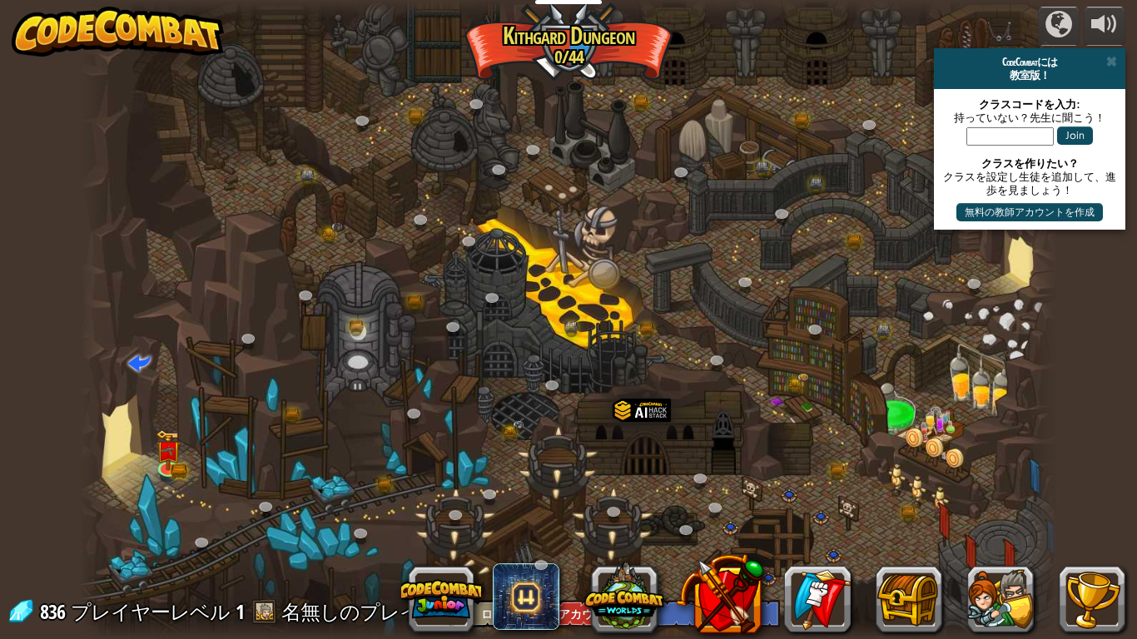
select select "ja"
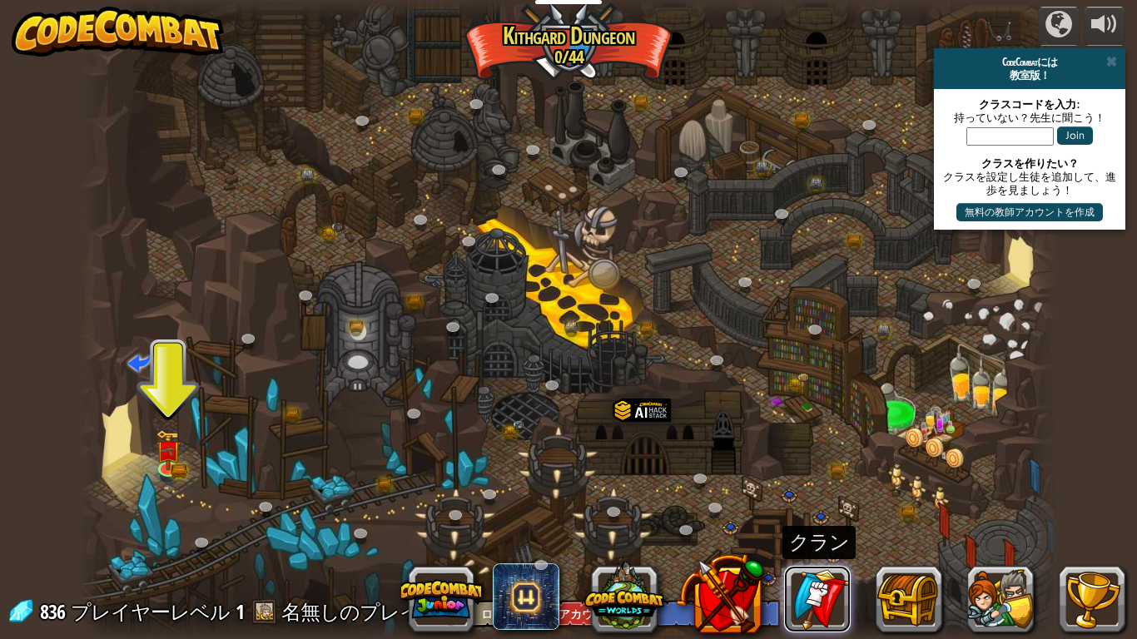
click at [817, 537] on link at bounding box center [817, 599] width 67 height 67
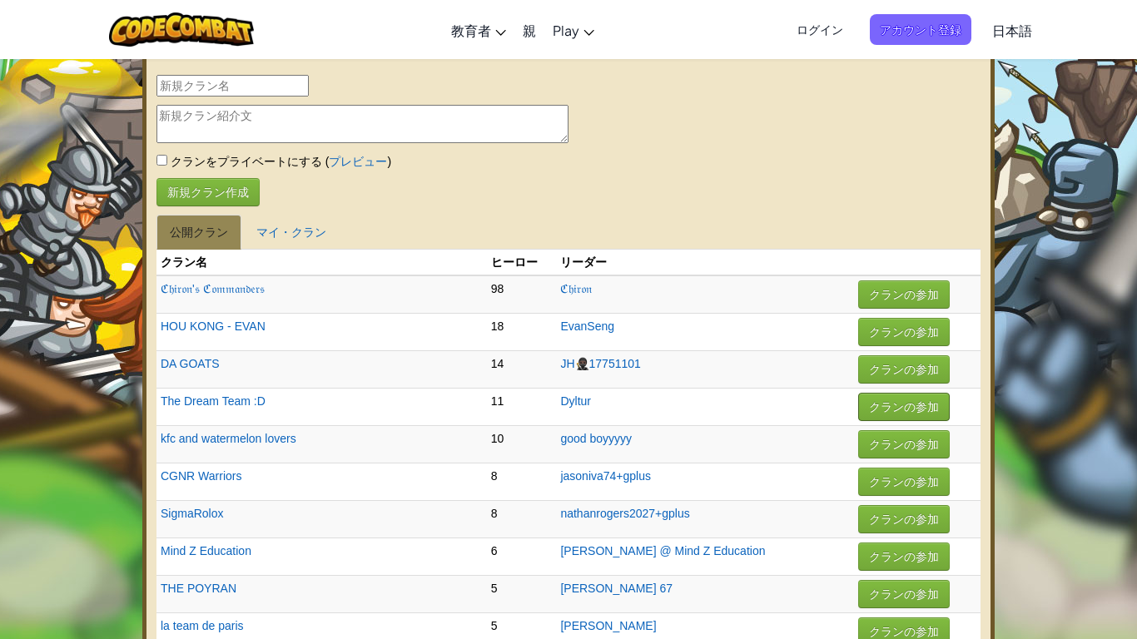
select select "ja"
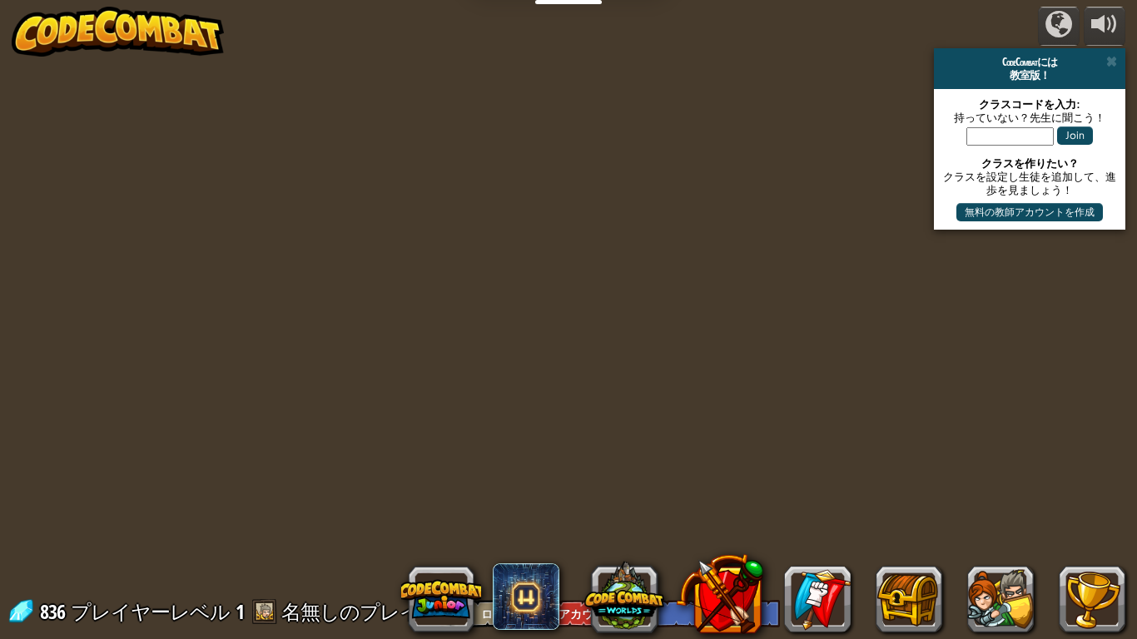
select select "ja"
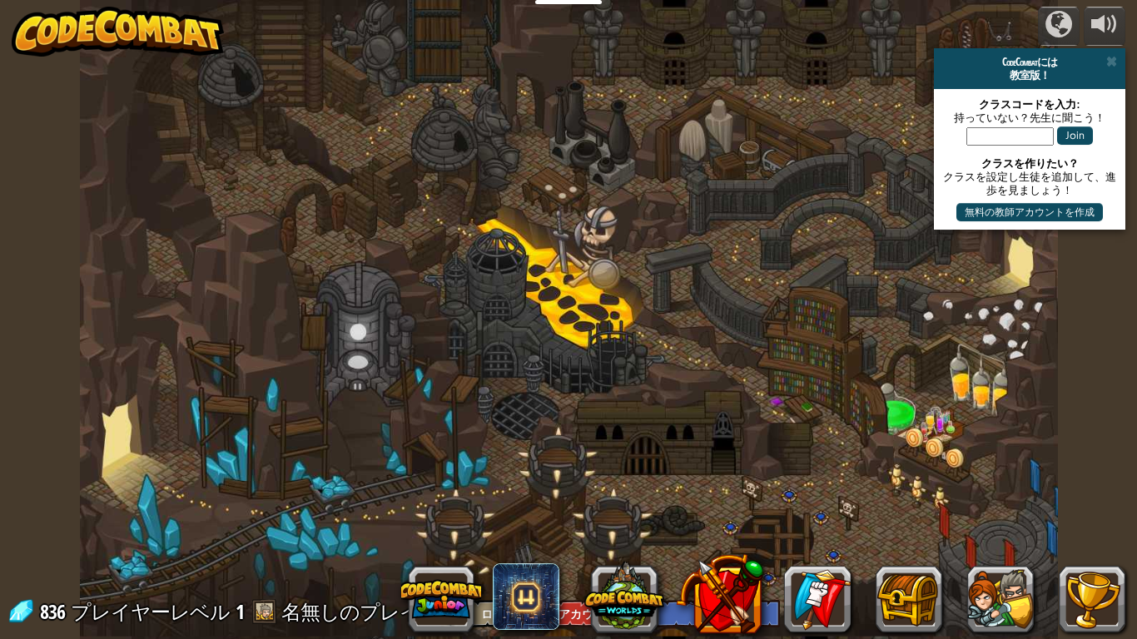
select select "ja"
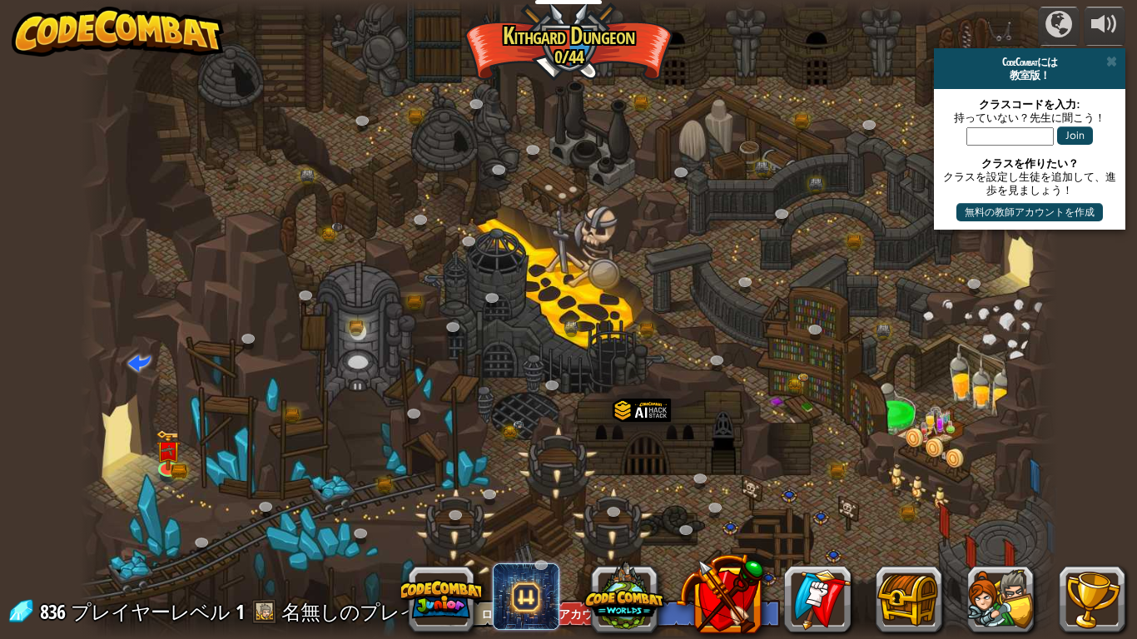
click at [533, 537] on span at bounding box center [526, 596] width 67 height 67
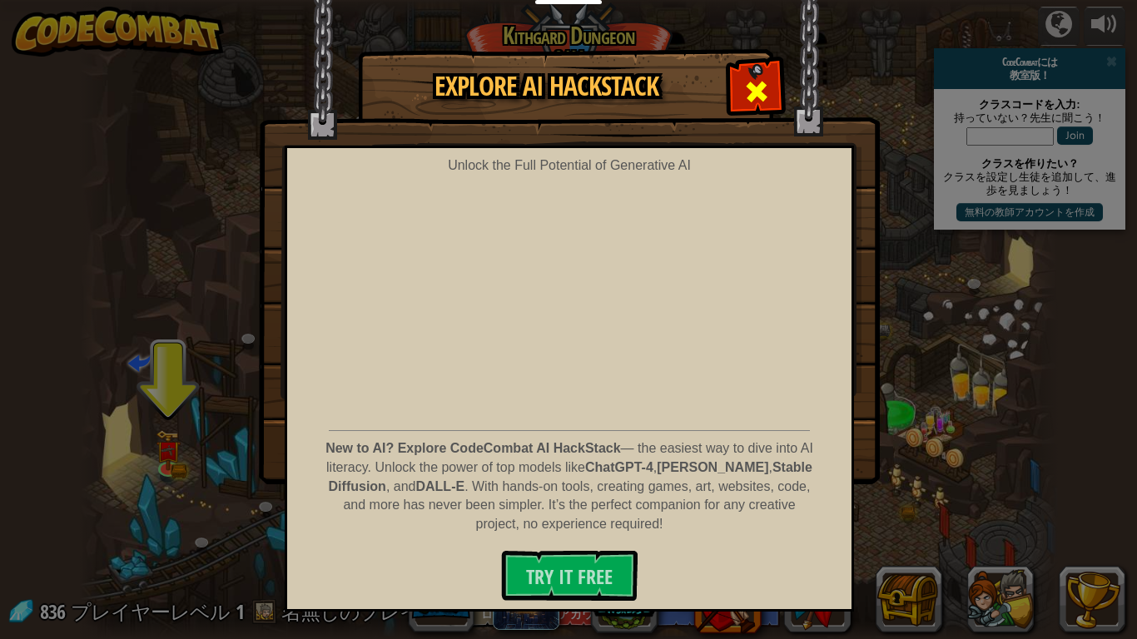
click at [731, 78] on div at bounding box center [756, 89] width 52 height 52
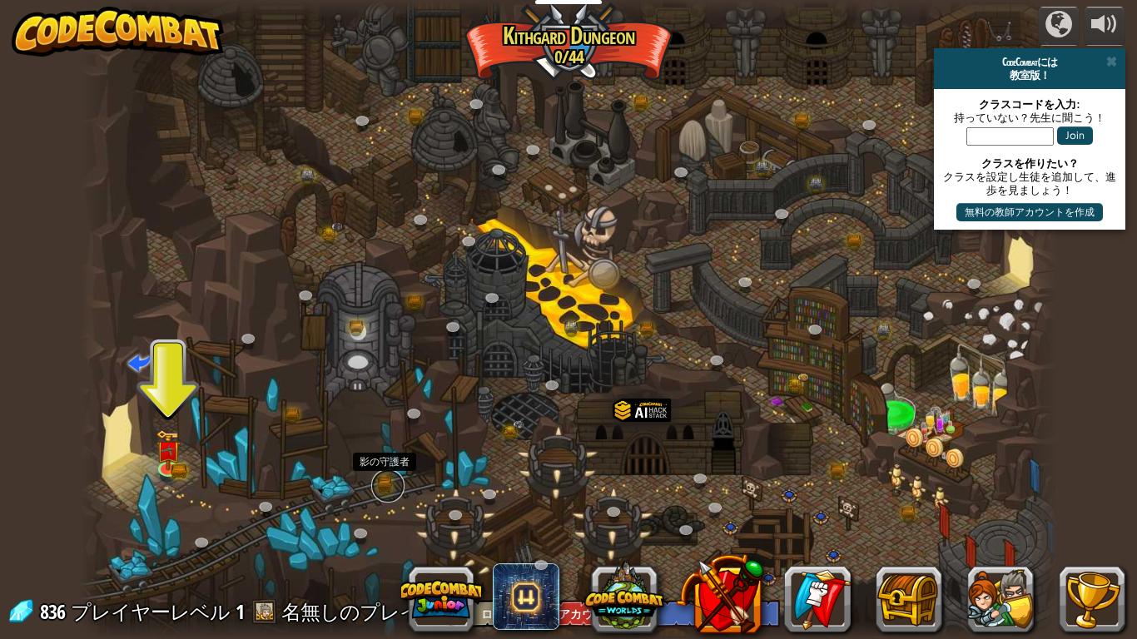
click at [384, 480] on link at bounding box center [387, 485] width 33 height 33
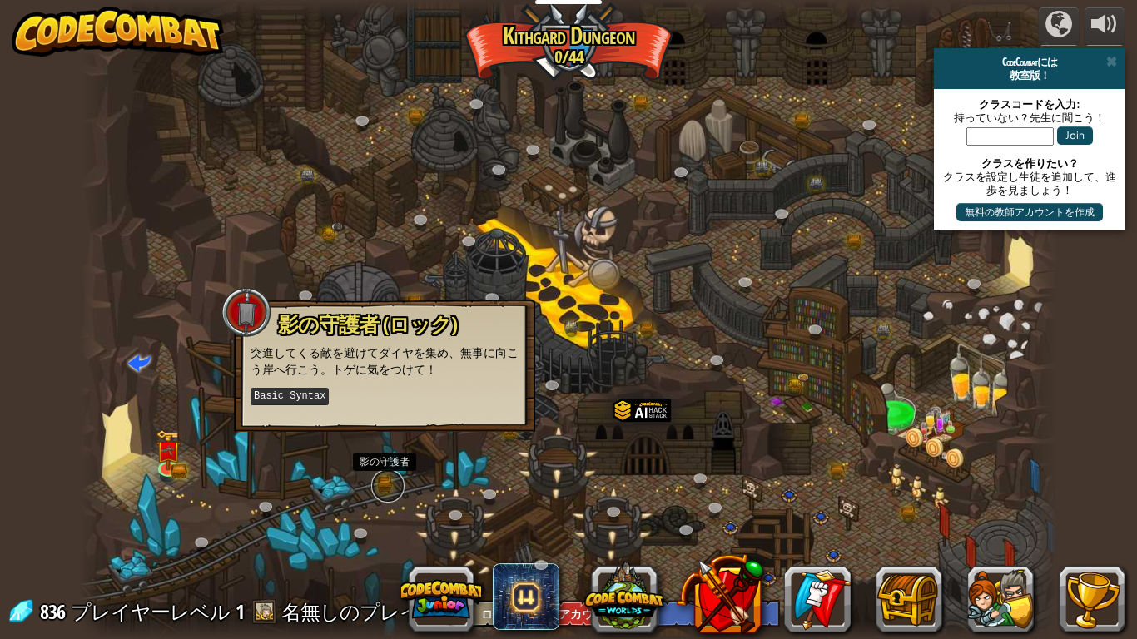
click at [384, 480] on link at bounding box center [387, 485] width 33 height 33
